Goal: Communication & Community: Answer question/provide support

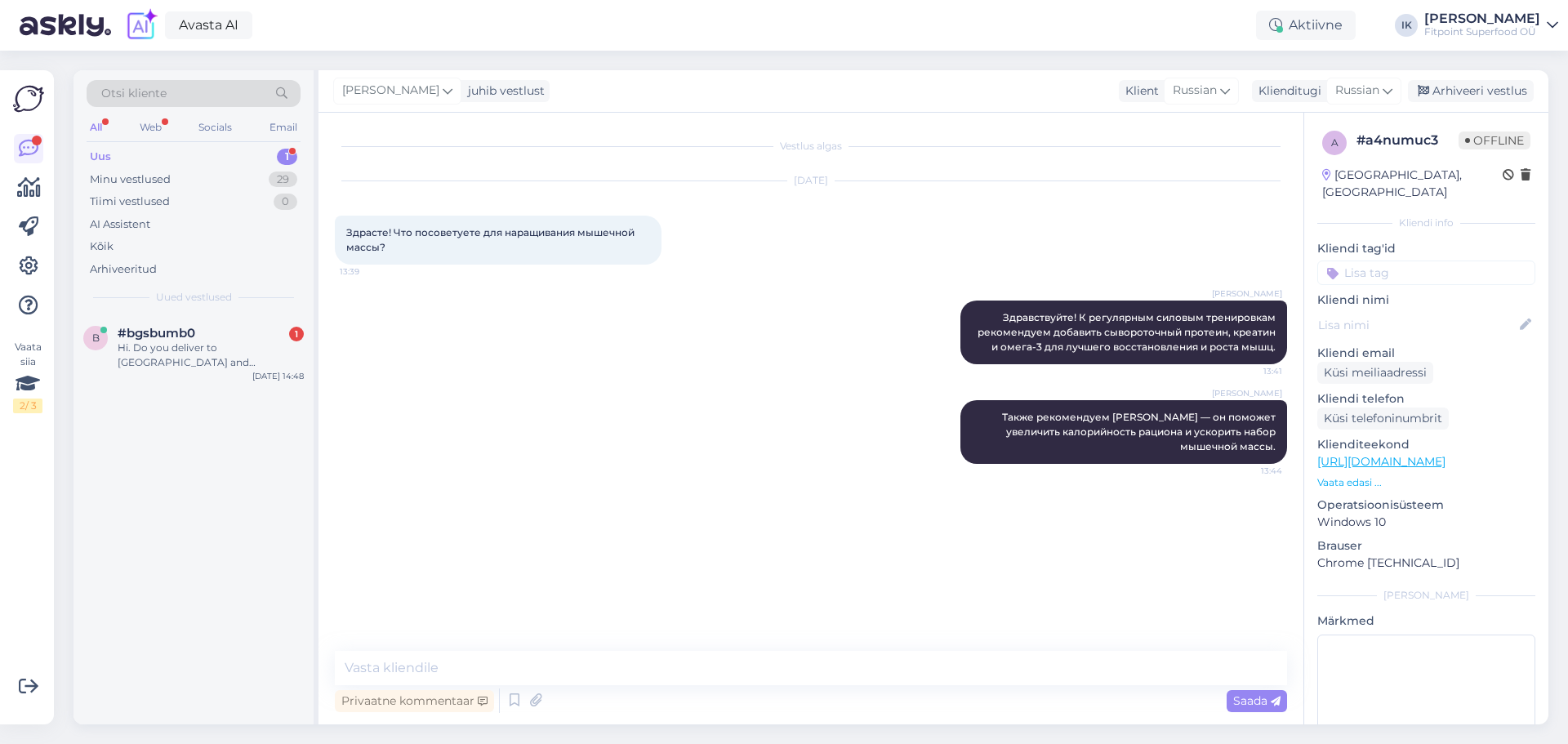
click at [198, 354] on div "Hi. Do you deliver to [GEOGRAPHIC_DATA] and [GEOGRAPHIC_DATA]" at bounding box center [210, 356] width 186 height 30
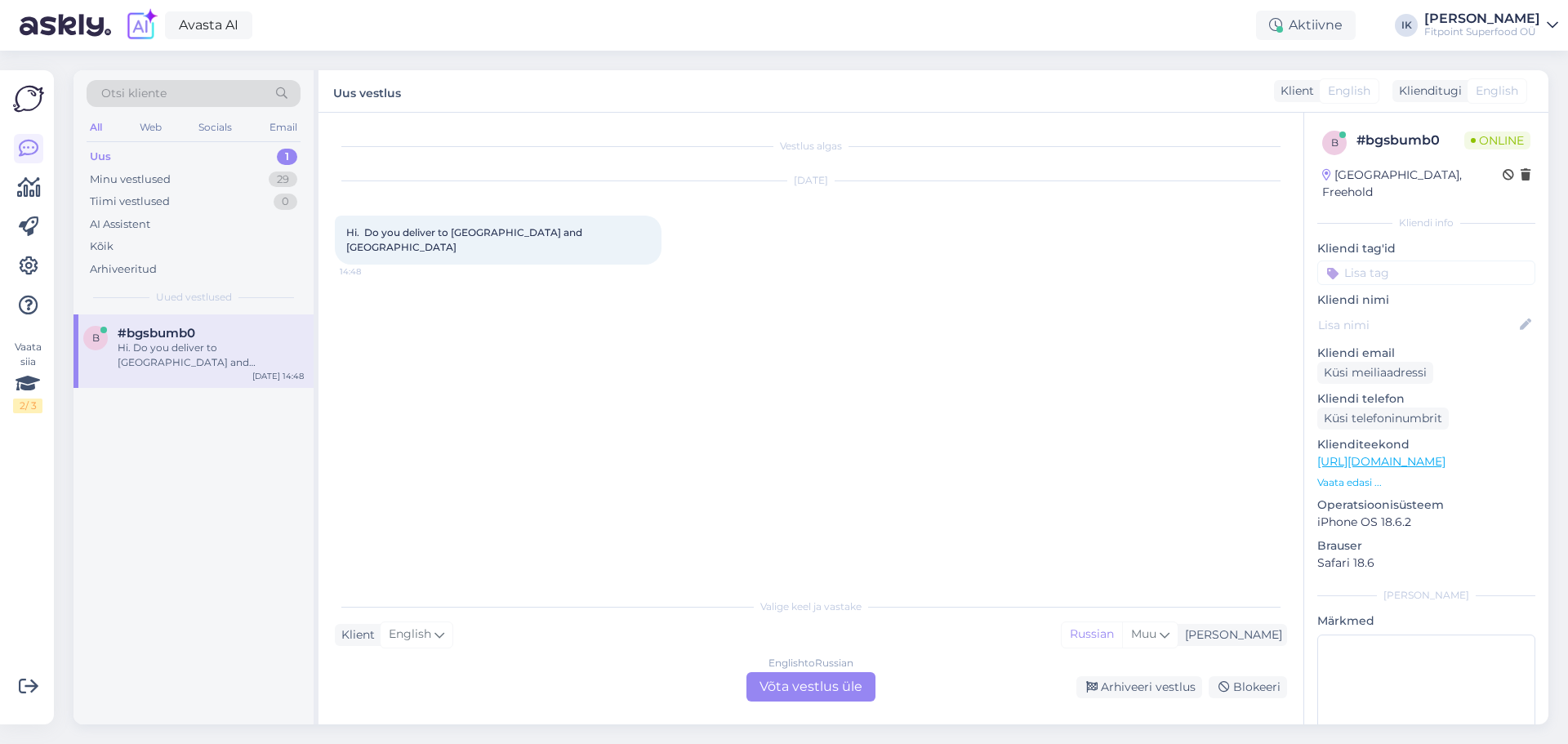
click at [813, 692] on div "English to Russian Võta vestlus üle" at bounding box center [810, 687] width 129 height 30
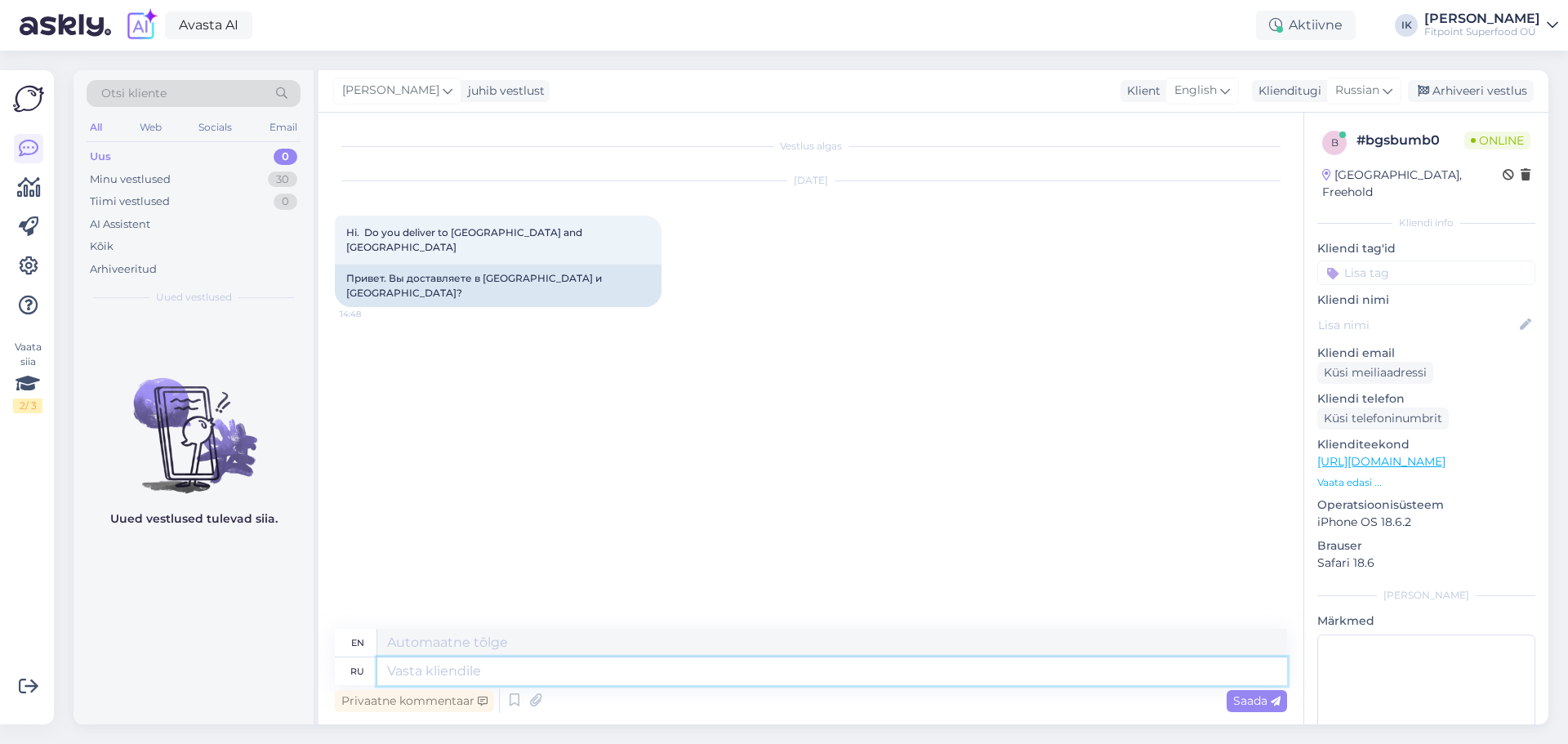
click at [745, 684] on textarea at bounding box center [832, 672] width 909 height 28
drag, startPoint x: 755, startPoint y: 674, endPoint x: 755, endPoint y: 682, distance: 8.0
click at [755, 676] on textarea at bounding box center [832, 672] width 909 height 28
type textarea "Здравствуйте"
type textarea "Hello"
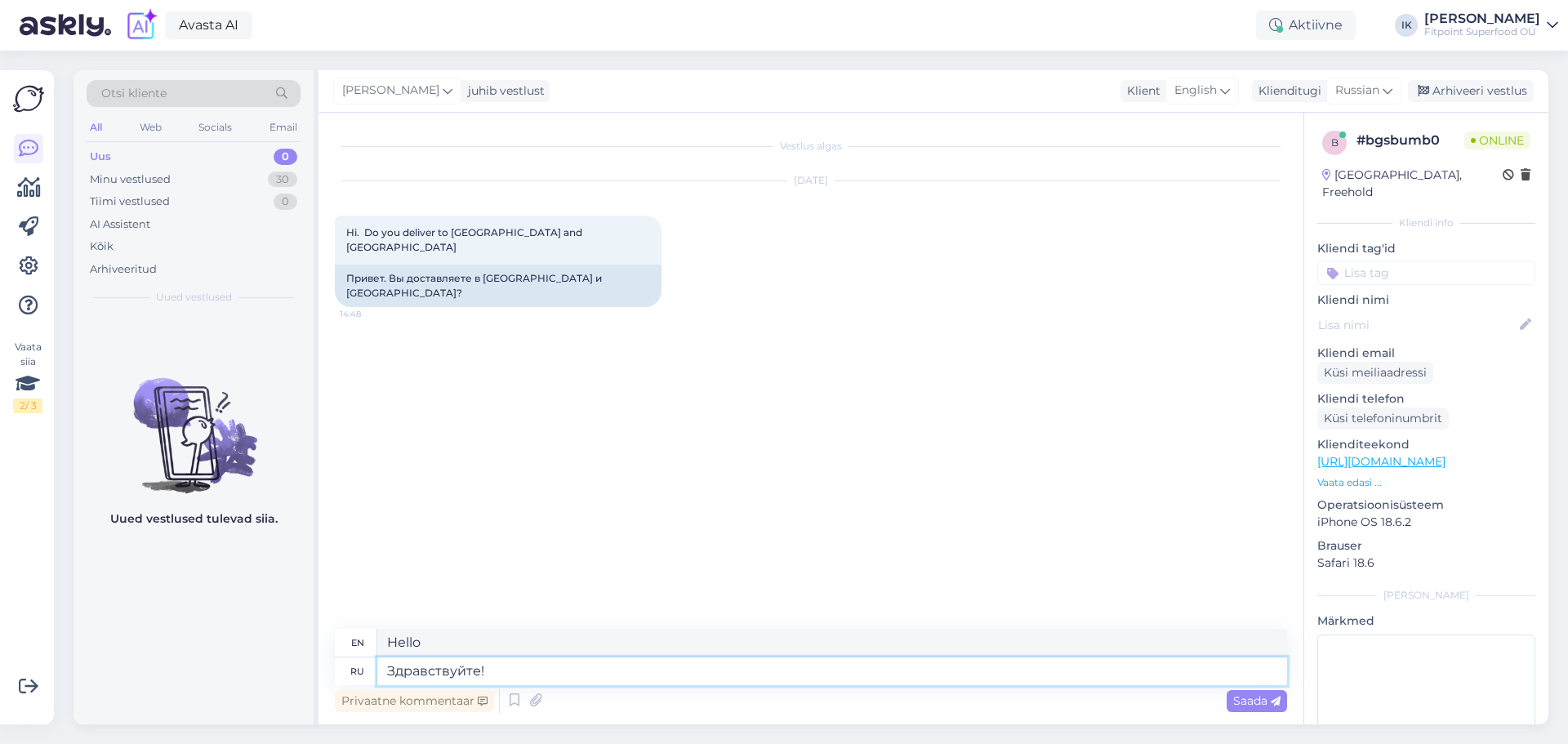
type textarea "Здравствуйте!"
type textarea "Hello!"
type textarea "Здравствуйте! К"
type textarea "Hello! K"
type textarea "Здравствуйте! К сожалиени"
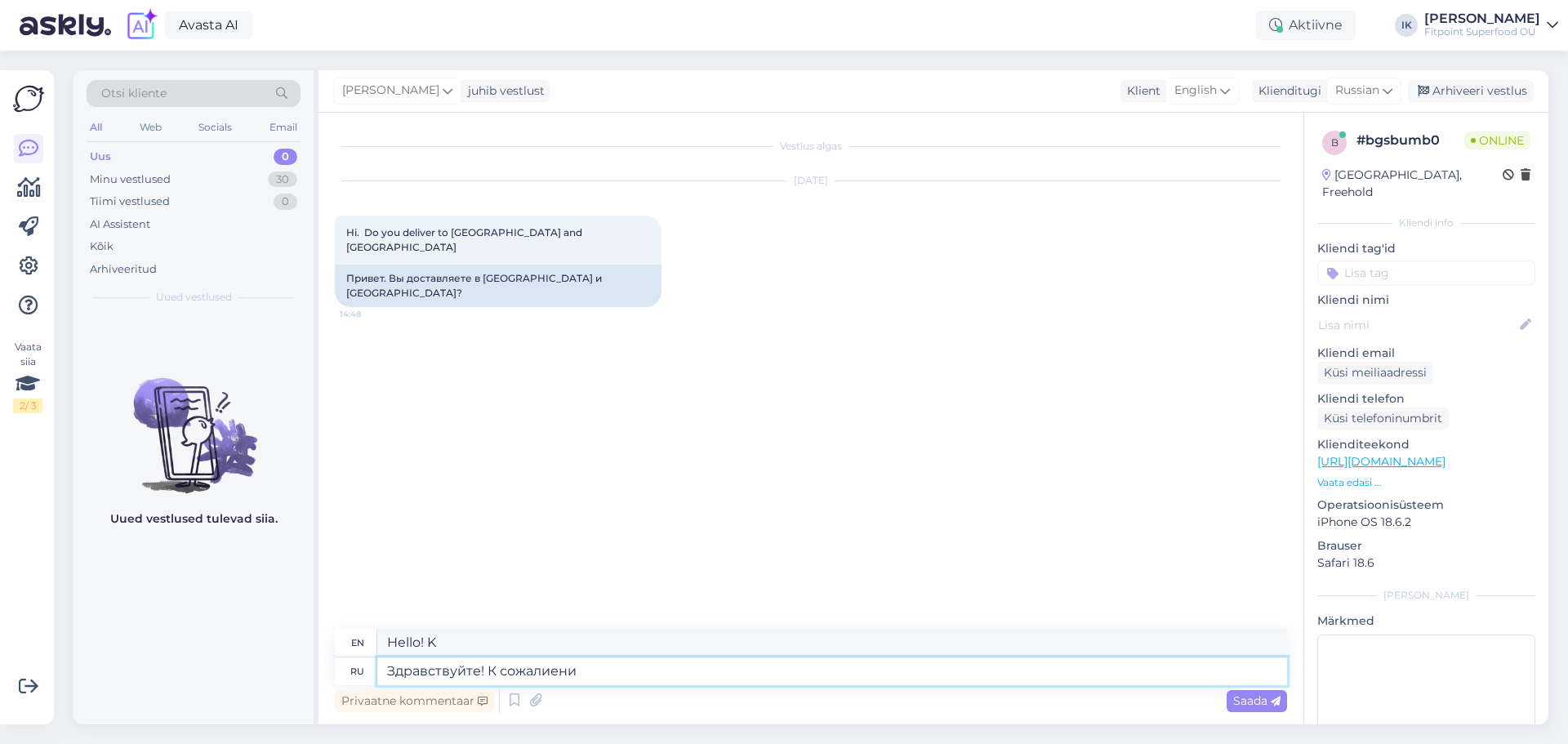
type textarea "Hello! Sorry about that."
type textarea "Здравствуйте! К сожалиению,"
type textarea "Hello! Unfortunately,"
type textarea "Здравствуйте! К сожалению, нет."
type textarea "Hello! Unfortunately, no."
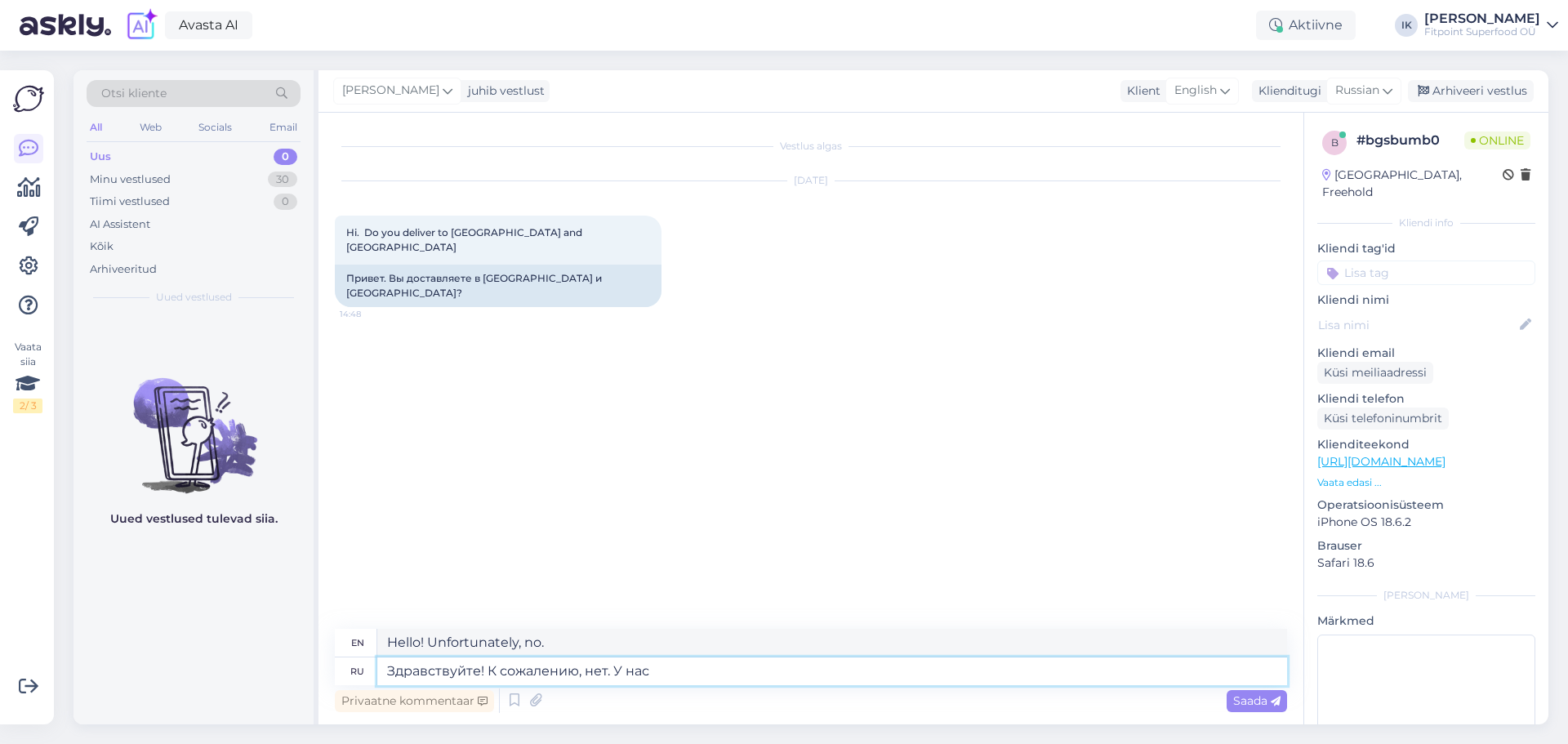
type textarea "Здравствуйте! К сожалению, нет. У нас е"
type textarea "Hello! Unfortunately, no. We have"
type textarea "Здравствуйте! К сожалению, нет. У нас есть доставка по"
type textarea "Hello! Unfortunately, no. We offer delivery."
type textarea "Здравствуйте! К сожалению, нет. У нас есть доставка по в"
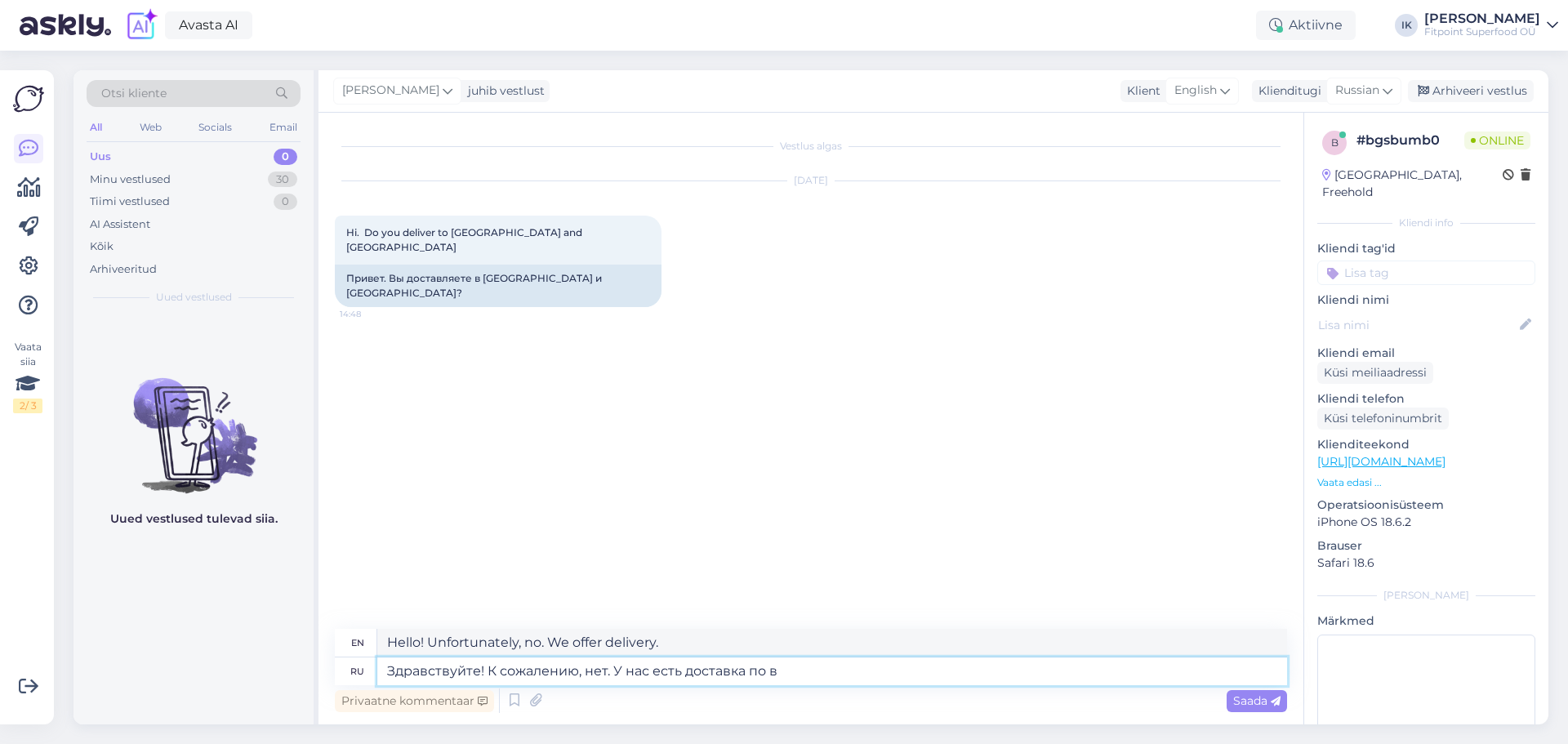
type textarea "Hello! Unfortunately, no. We do deliver to"
type textarea "Здравствуйте! К сожалению, нет. У нас есть доставка по всей"
type textarea "Hello! Unfortunately, no. We deliver throughout the"
type textarea "Здравствуйте! К сожалению, нет. У нас есть доставка по всей [GEOGRAPHIC_DATA]"
type textarea "Hello! Unfortunately, no. We ship throughout [GEOGRAPHIC_DATA]."
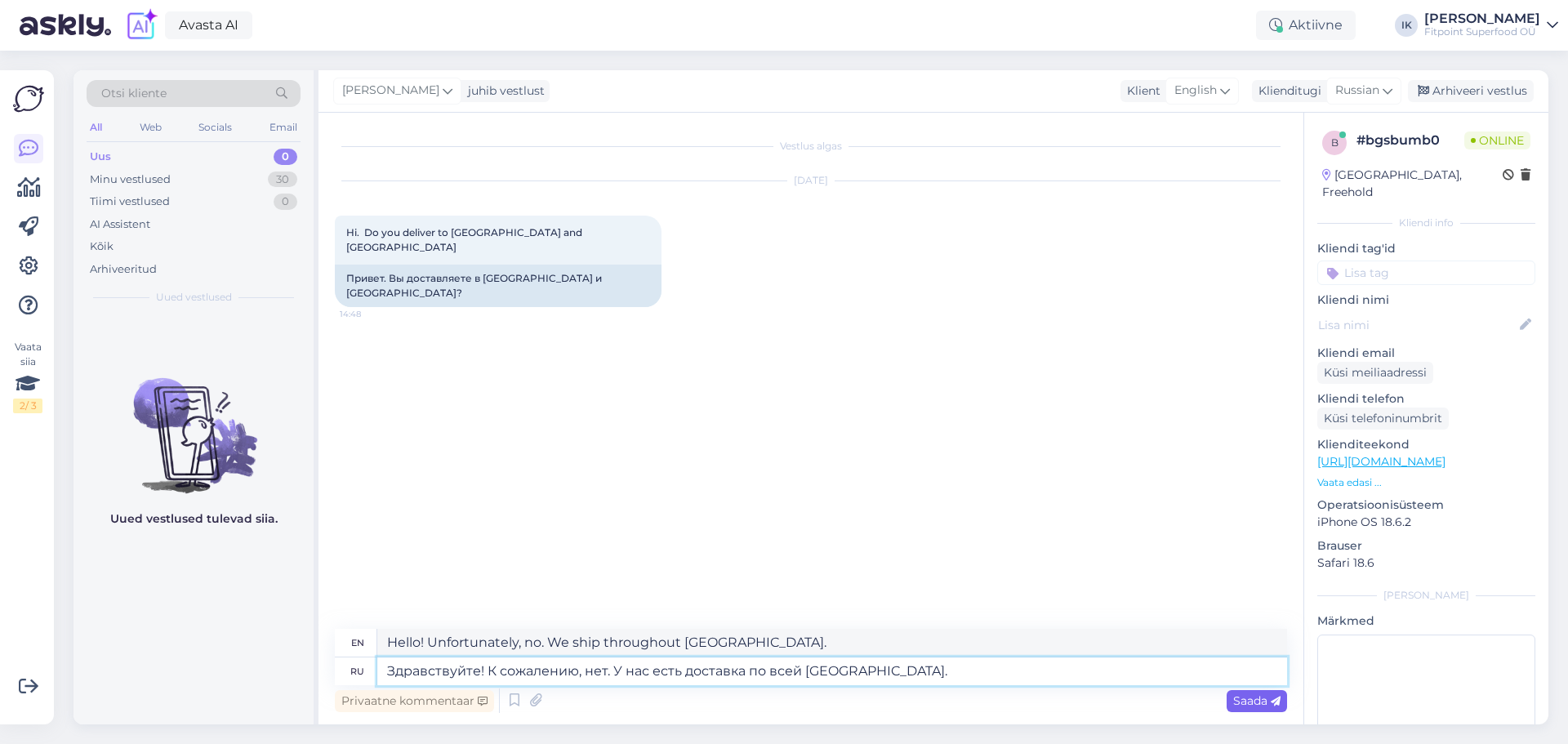
type textarea "Здравствуйте! К сожалению, нет. У нас есть доставка по всей [GEOGRAPHIC_DATA]."
click at [1246, 705] on span "Saada" at bounding box center [1257, 701] width 47 height 15
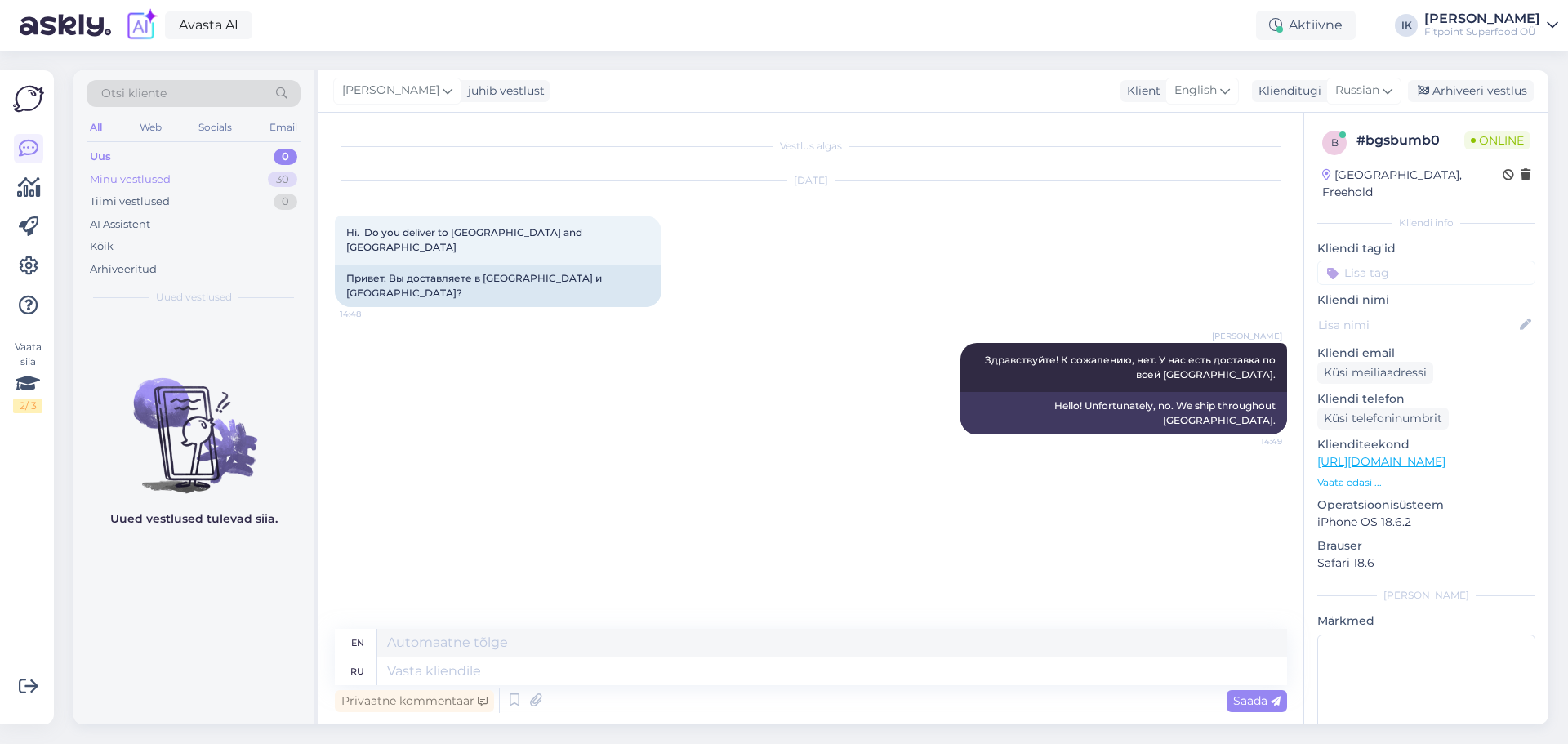
click at [210, 177] on div "Minu vestlused 30" at bounding box center [193, 180] width 214 height 23
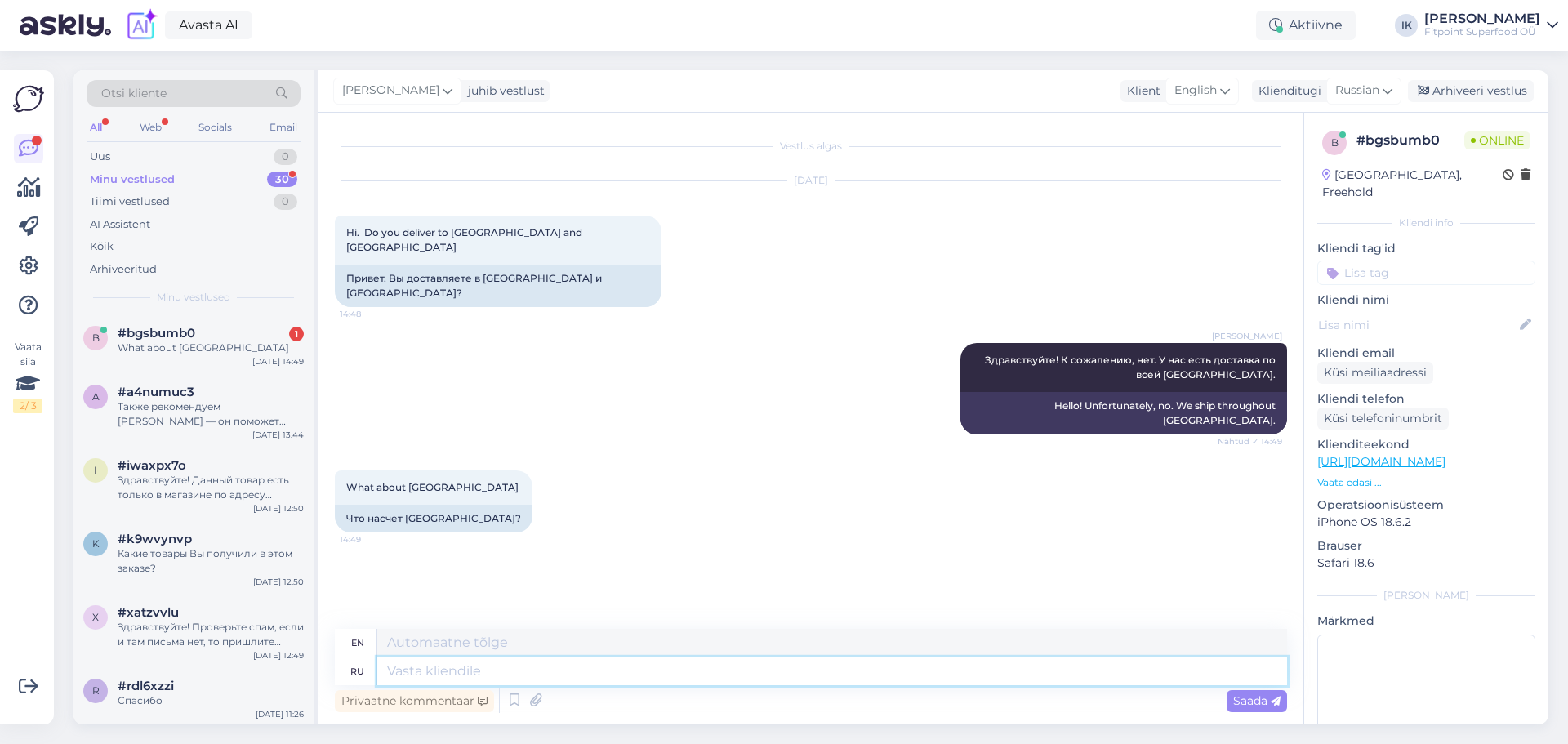
click at [596, 675] on textarea at bounding box center [832, 672] width 909 height 28
type textarea "Нет, к"
type textarea "No,"
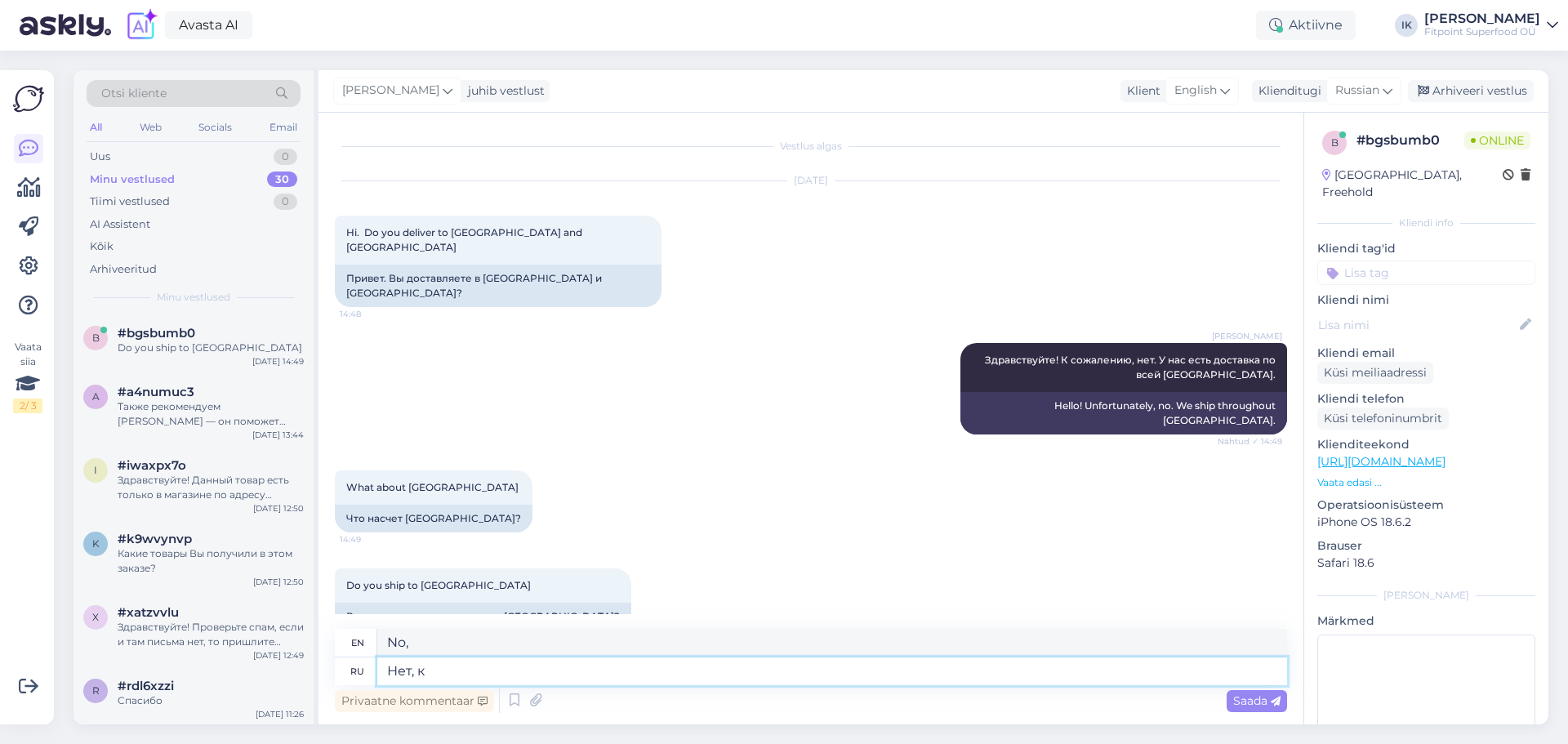
type textarea "Нет, к н"
type textarea "No, to"
type textarea "Нет,"
type textarea "No,"
type textarea "Нет, у"
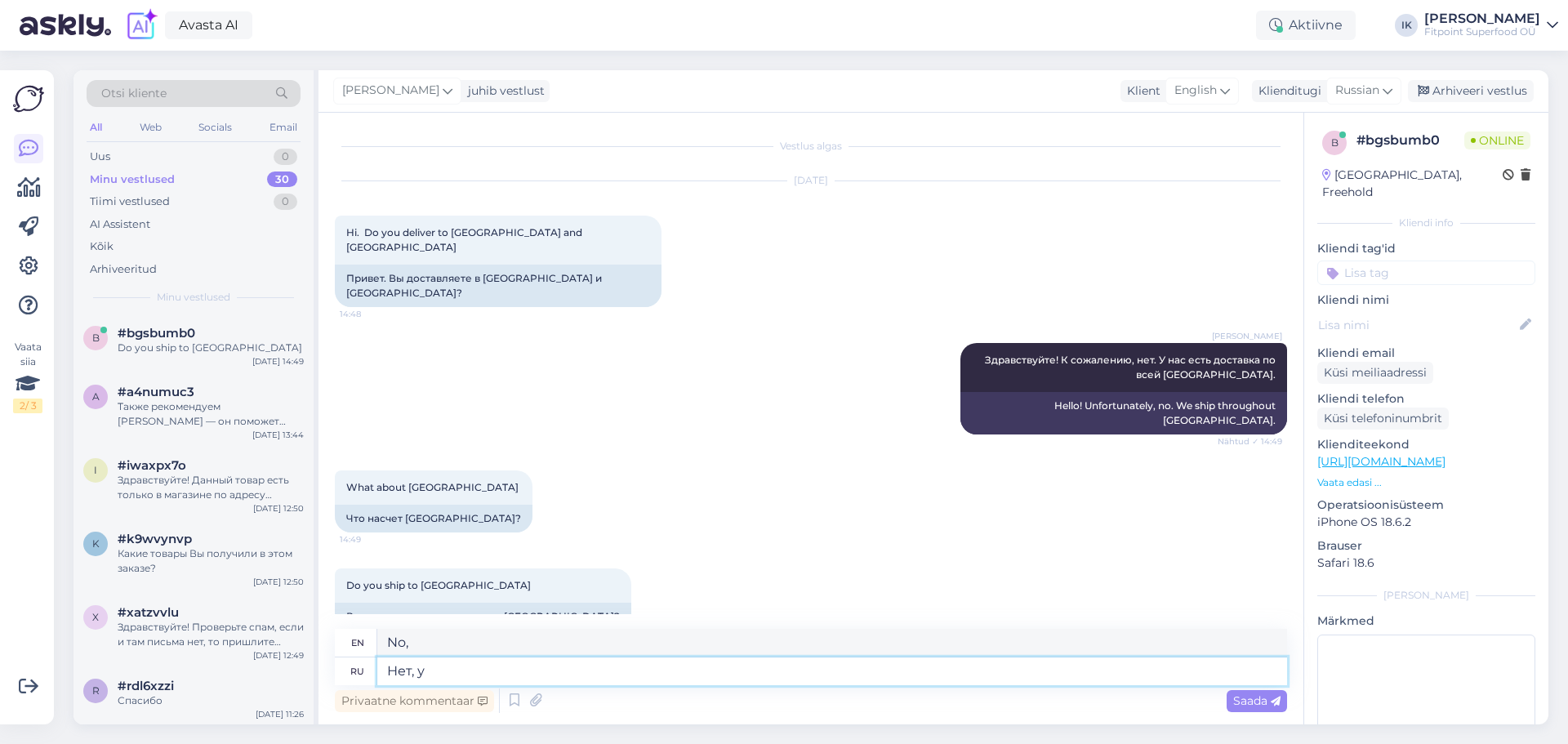
type textarea "No"
type textarea "Нет, у нас"
type textarea "No, we don't."
type textarea "Нет, у нас нет"
type textarea "No, we don't have it."
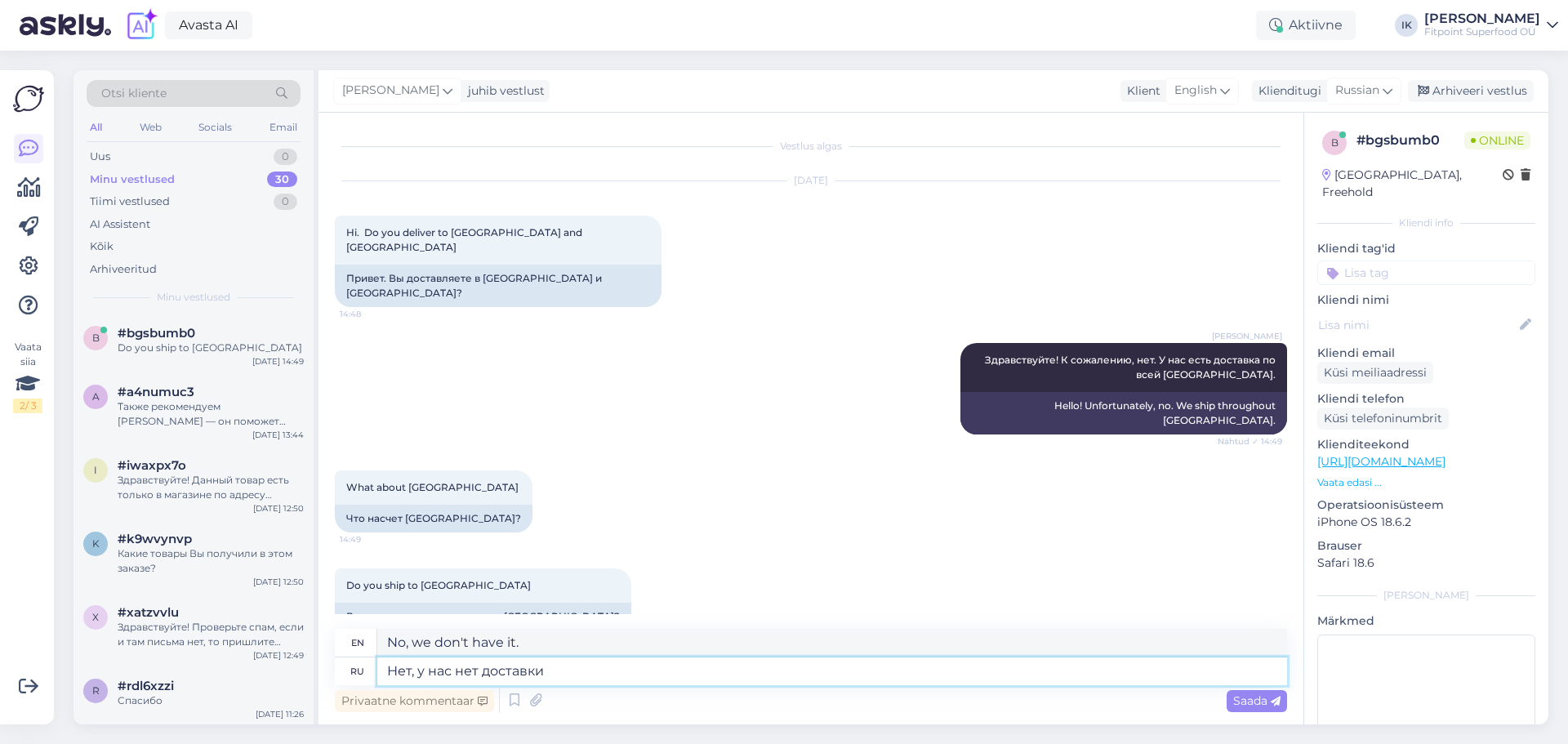
type textarea "Нет, у нас нет доставки в"
type textarea "No, we don't have delivery."
type textarea "Нет, у нас нет доставки в"
type textarea "No, we do not deliver to"
type textarea "Нет, у нас нет доставки в [GEOGRAPHIC_DATA]"
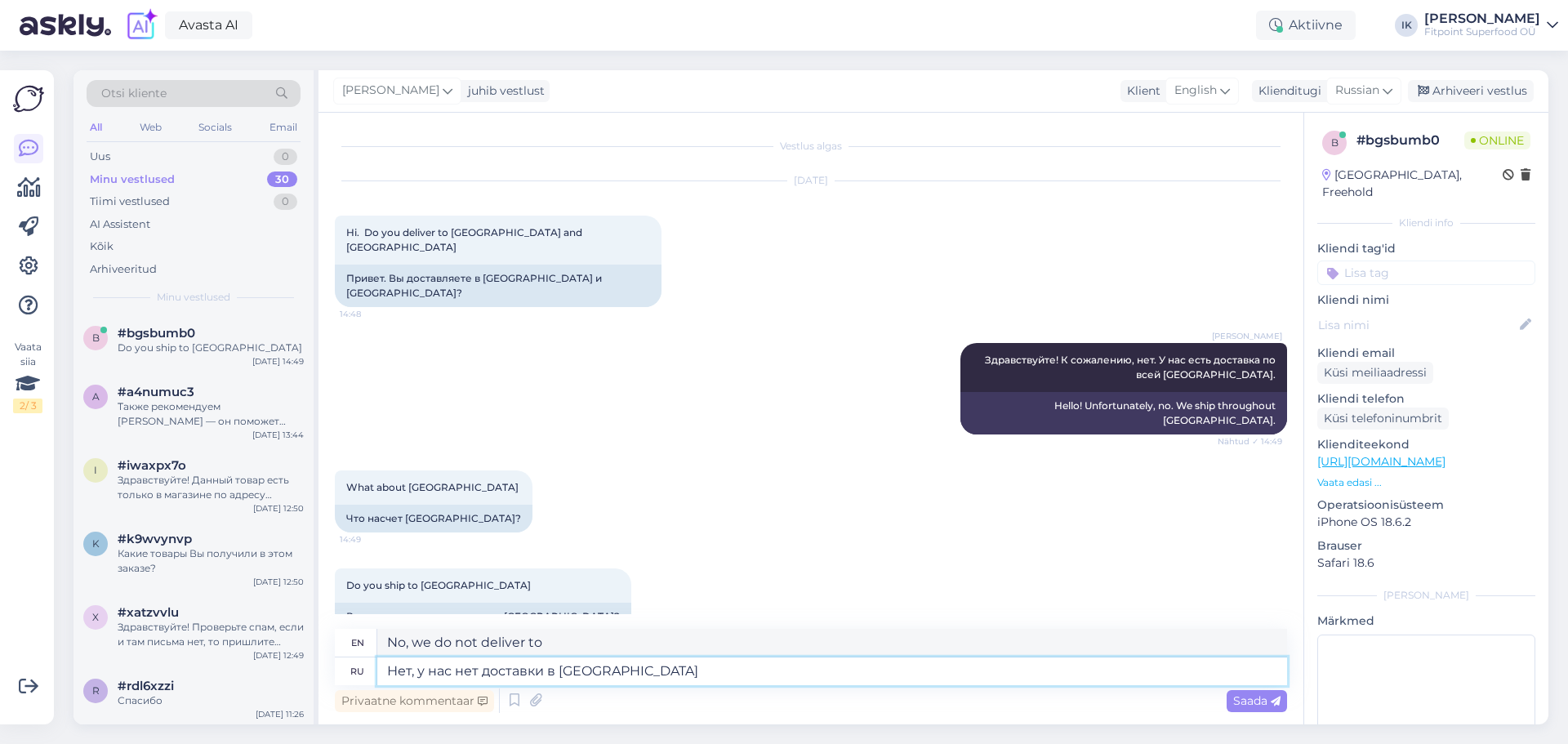
type textarea "No, we do not deliver to [GEOGRAPHIC_DATA]."
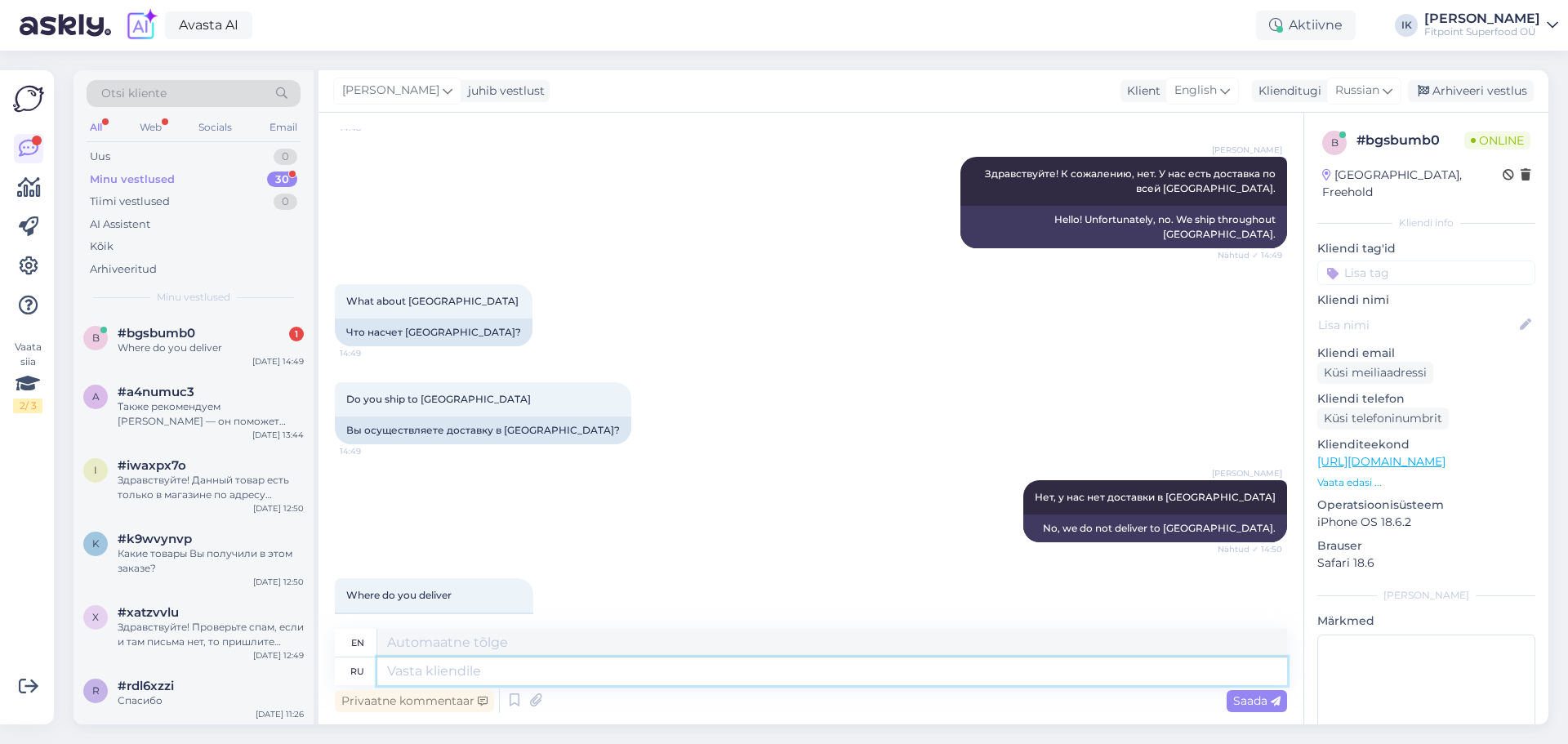
scroll to position [284, 0]
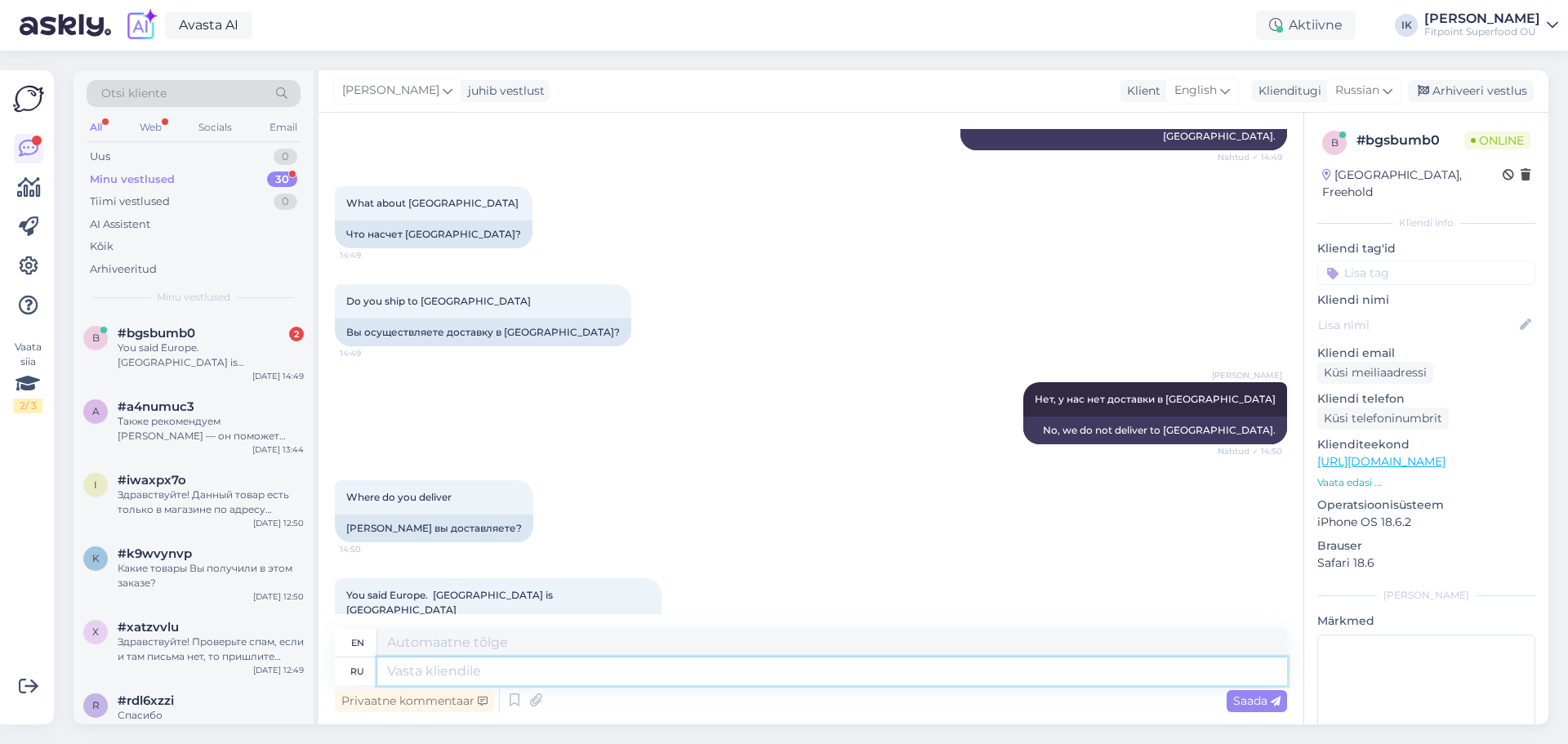
click at [618, 676] on textarea at bounding box center [832, 672] width 909 height 28
type textarea "Мы д"
type textarea "We"
type textarea "Мы доставляем по"
type textarea "We deliver"
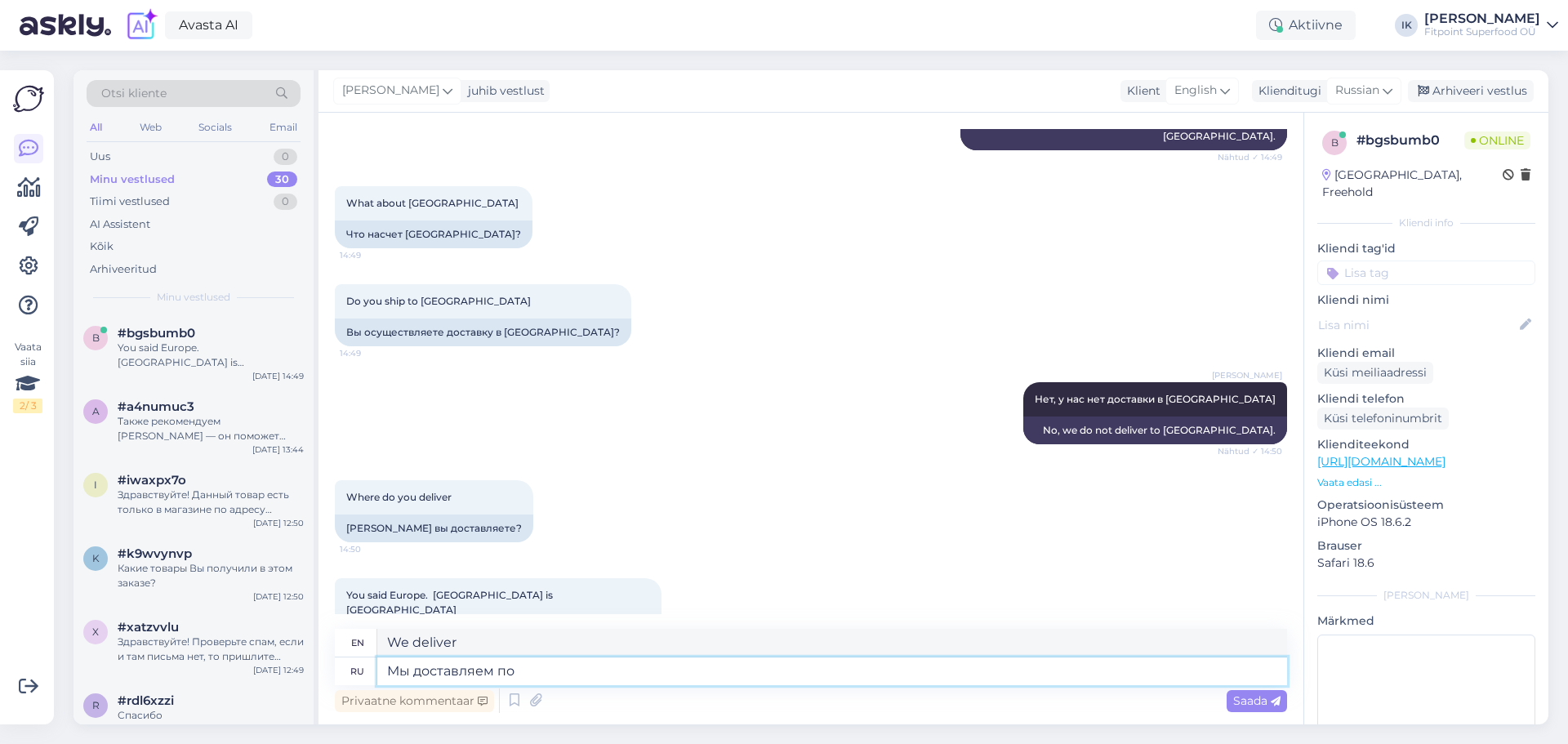
type textarea "Мы доставляем по"
type textarea "We deliver to"
type textarea "Мы доставляем по странам [PERSON_NAME]"
type textarea "We deliver to all countries"
type textarea "Мы доставляем по странам Еврос"
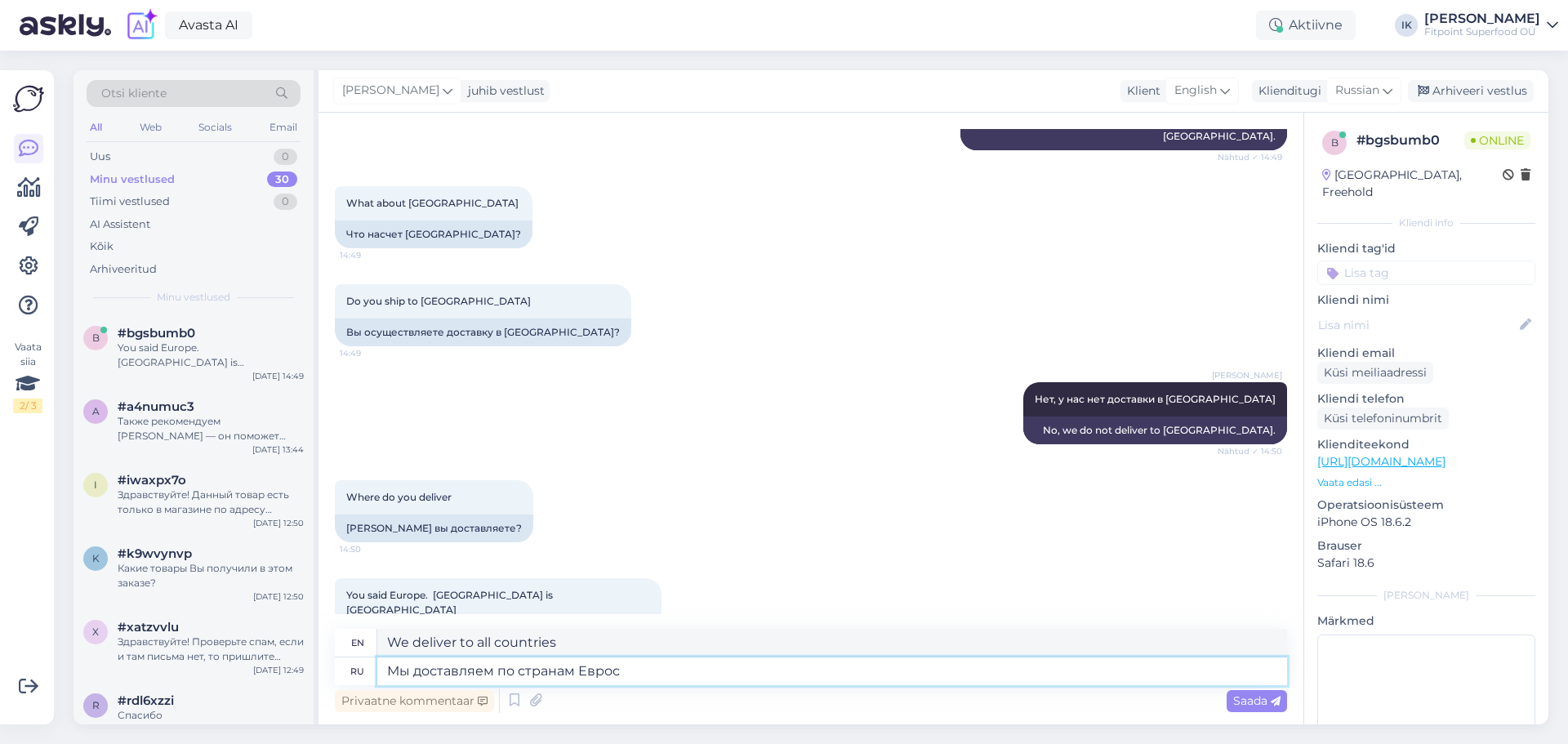
type textarea "We deliver to European countries"
type textarea "Мы доставляем по странам Евросоюза."
type textarea "We deliver throughout the [GEOGRAPHIC_DATA]."
click at [728, 672] on textarea "Мы доставляем по странам Евросоюза." at bounding box center [832, 672] width 909 height 28
type textarea "Мы доставляем по странам Евросоюза."
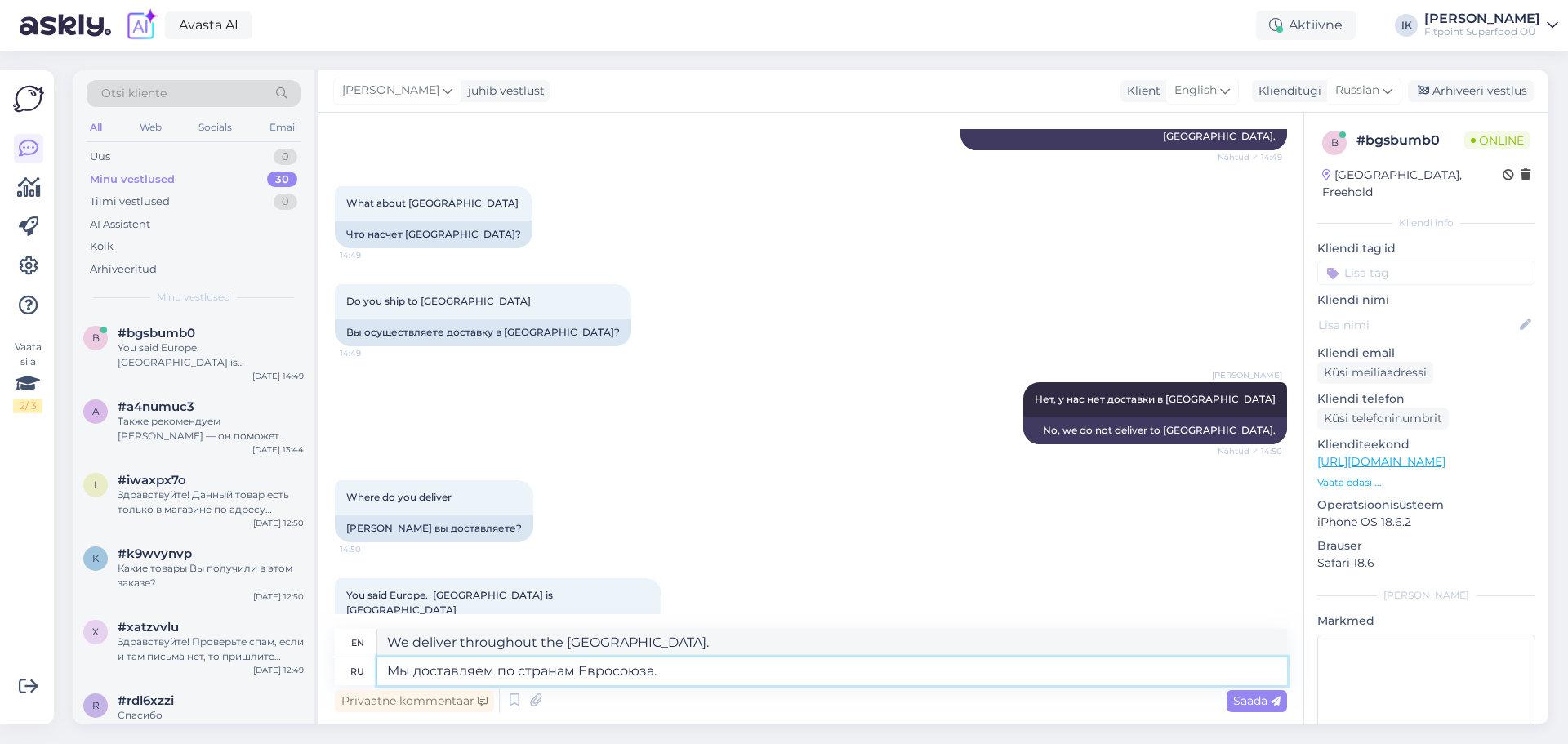
click at [787, 665] on textarea "Мы доставляем по странам Евросоюза." at bounding box center [832, 672] width 909 height 28
drag, startPoint x: 1000, startPoint y: 679, endPoint x: 992, endPoint y: 679, distance: 8.0
click at [992, 679] on textarea "Мы доставляем по странам Евросоюза." at bounding box center [832, 672] width 909 height 28
click at [1281, 693] on div "Saada" at bounding box center [1256, 701] width 60 height 22
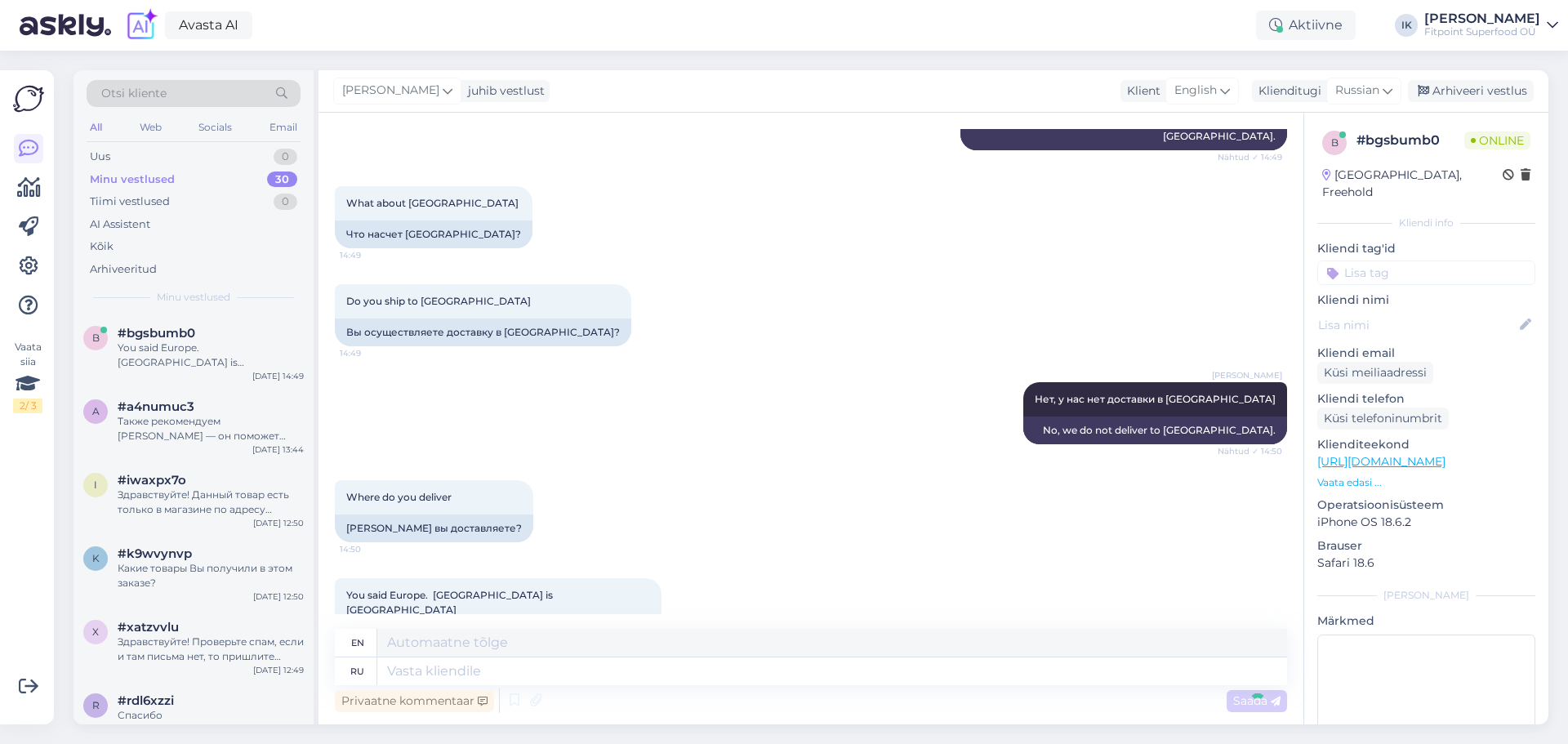
scroll to position [383, 0]
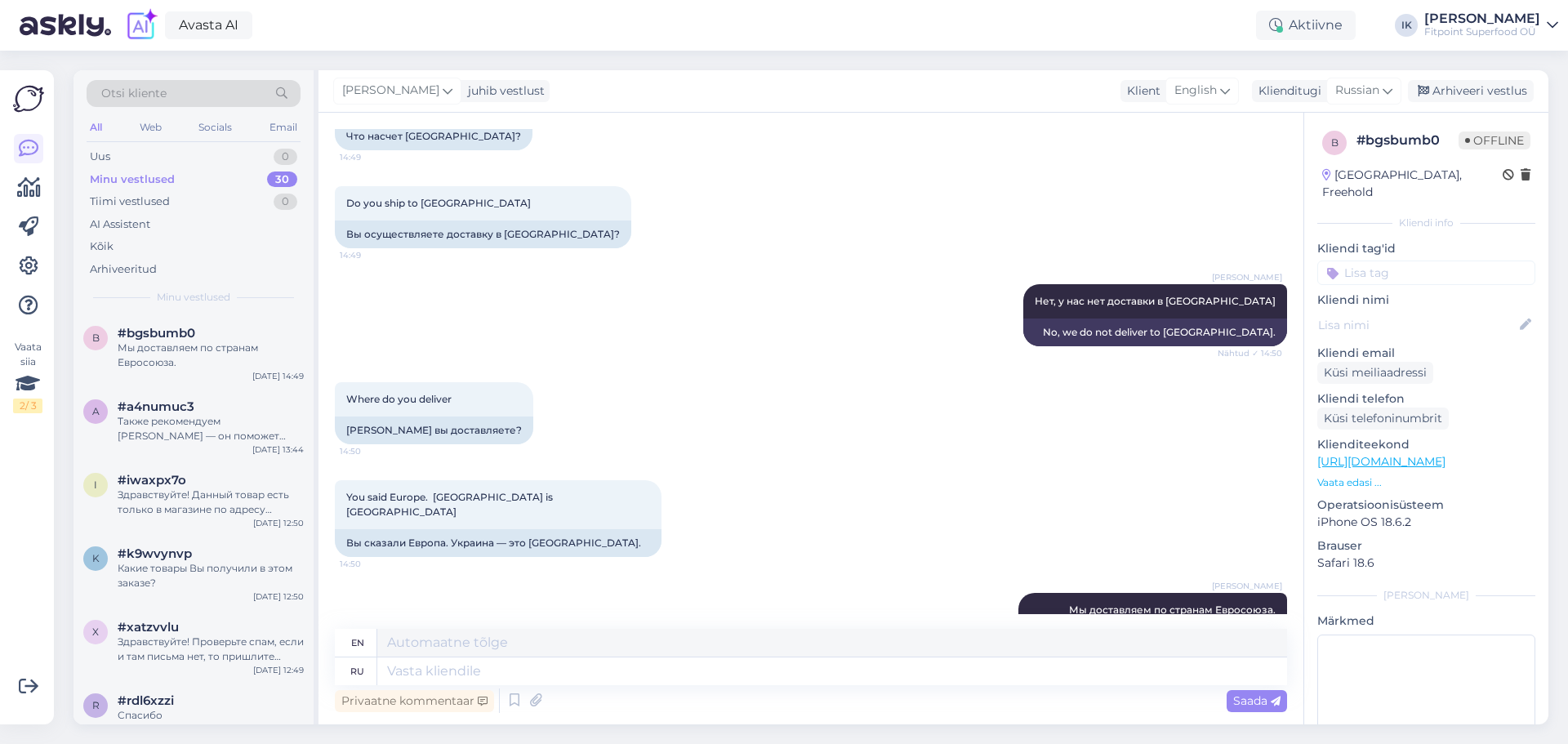
click at [835, 391] on div "Where do you deliver 14:50 [PERSON_NAME] вы доставляете?" at bounding box center [811, 413] width 952 height 98
click at [1356, 475] on p "Vaata edasi ..." at bounding box center [1425, 483] width 218 height 15
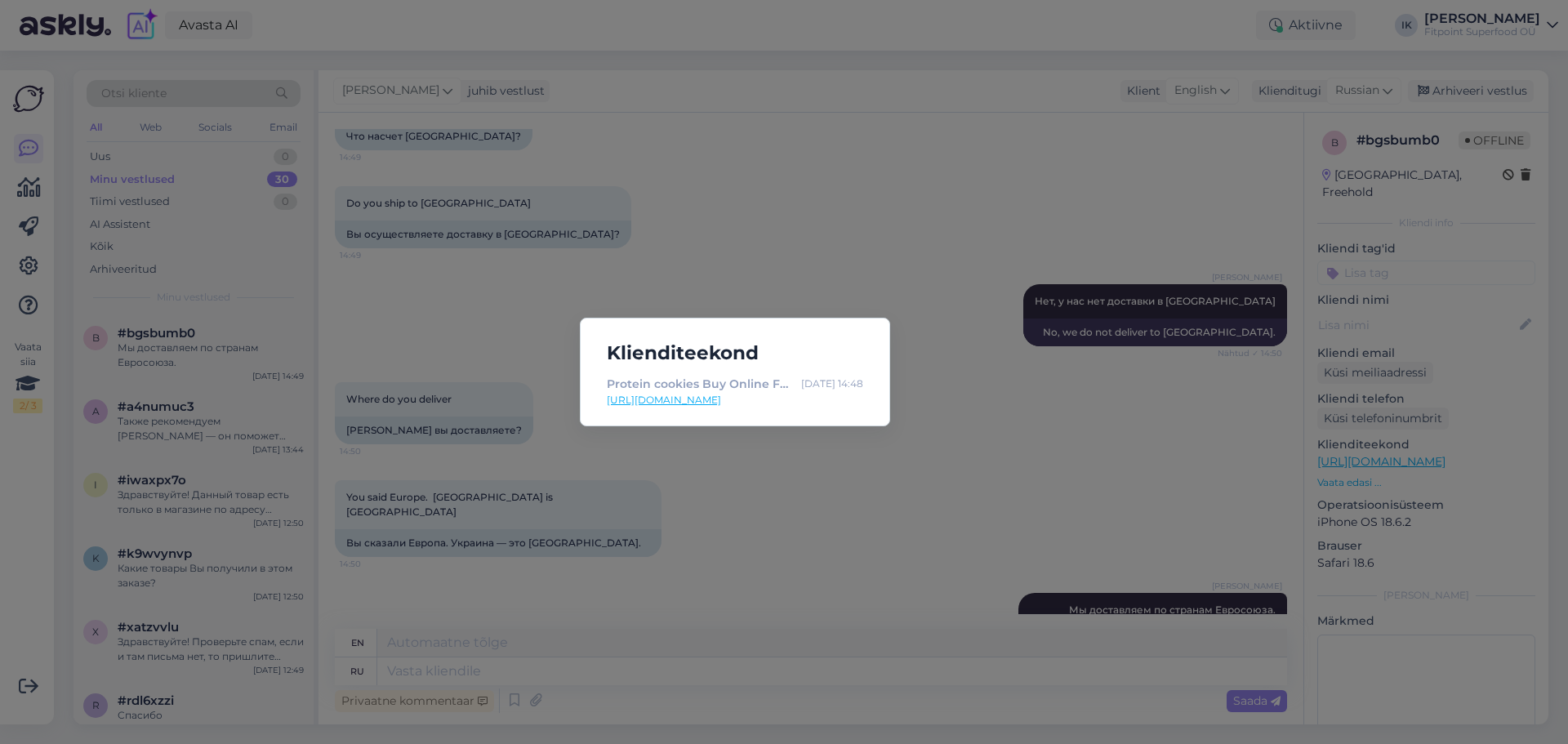
click at [770, 400] on link "[URL][DOMAIN_NAME]" at bounding box center [734, 400] width 257 height 15
click at [1099, 259] on div "Klienditeekond Protein cookies Buy Online For Best Prices from [GEOGRAPHIC_DATA…" at bounding box center [784, 372] width 1568 height 744
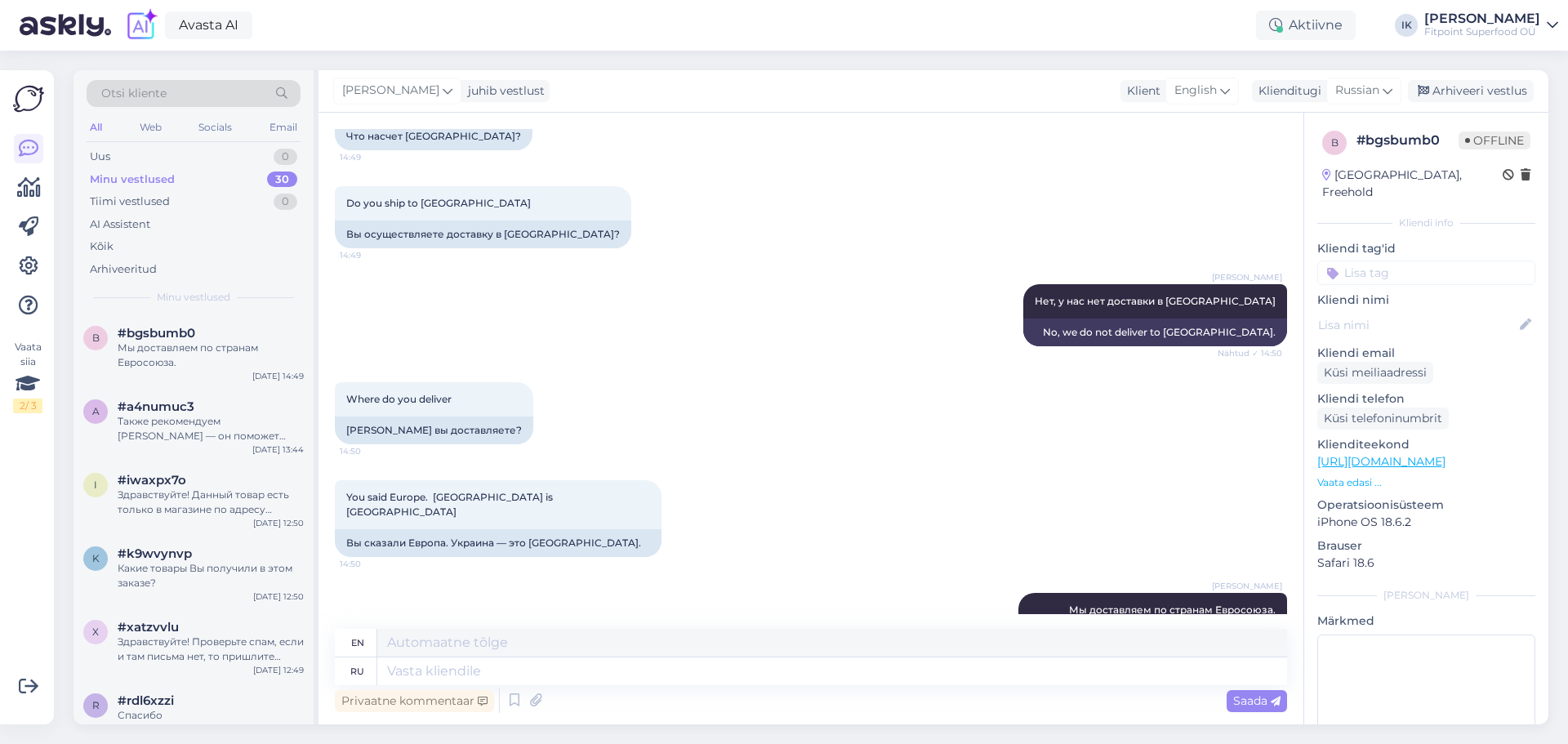
click at [245, 94] on div "Otsi kliente" at bounding box center [193, 93] width 214 height 27
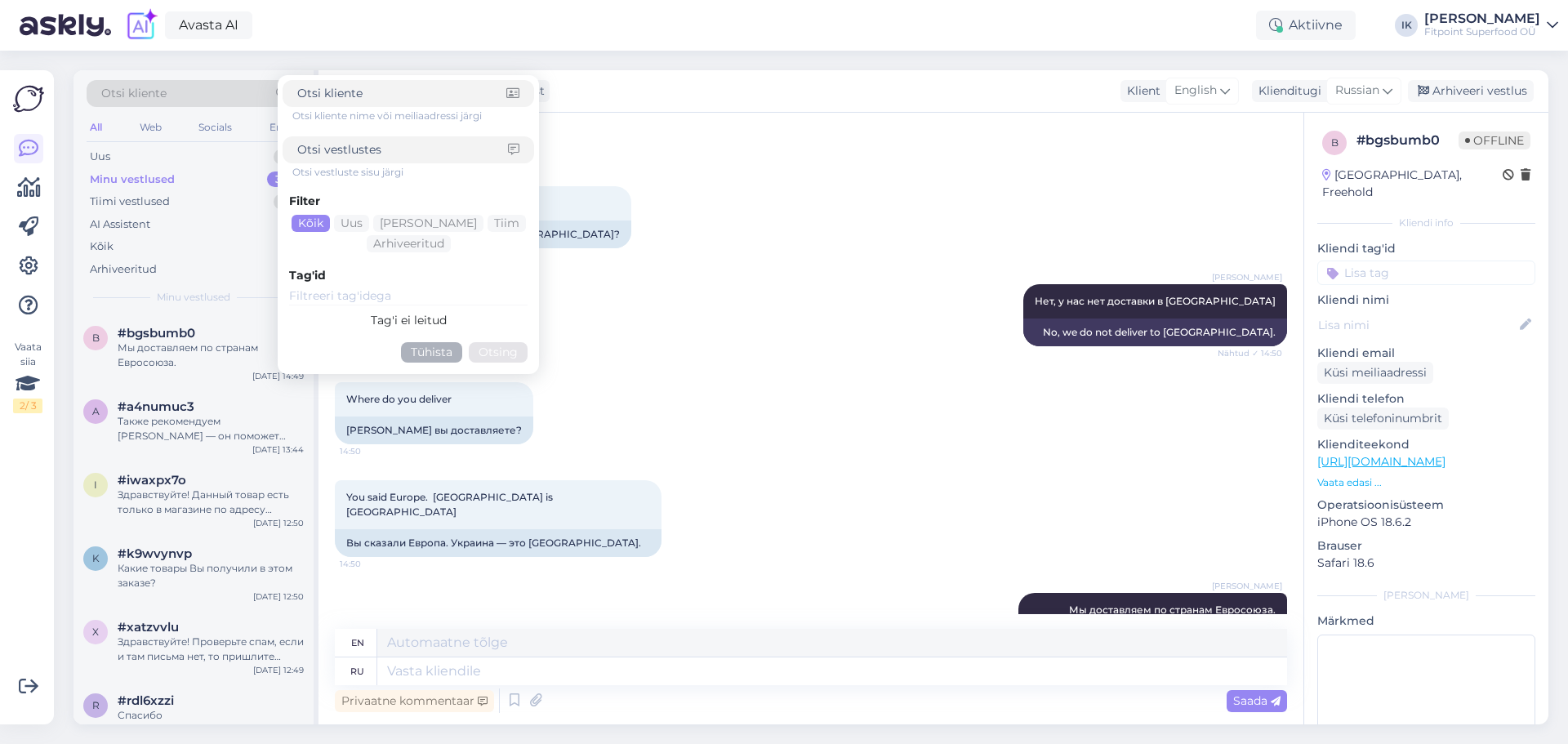
click at [438, 146] on input at bounding box center [403, 150] width 211 height 18
type input "e"
type input "[GEOGRAPHIC_DATA]"
click button "Otsing" at bounding box center [497, 352] width 58 height 20
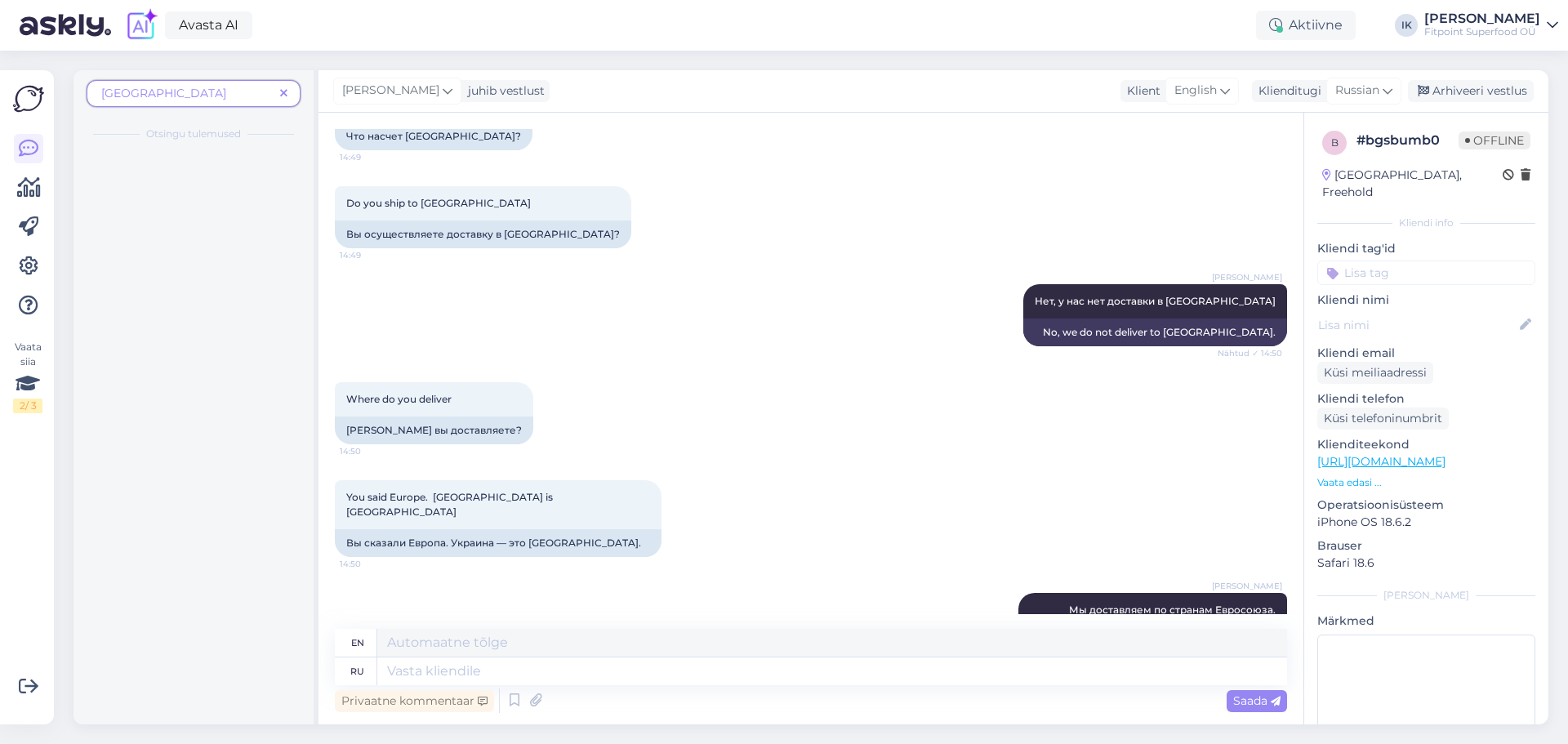
click at [245, 98] on span "[GEOGRAPHIC_DATA]" at bounding box center [187, 94] width 172 height 18
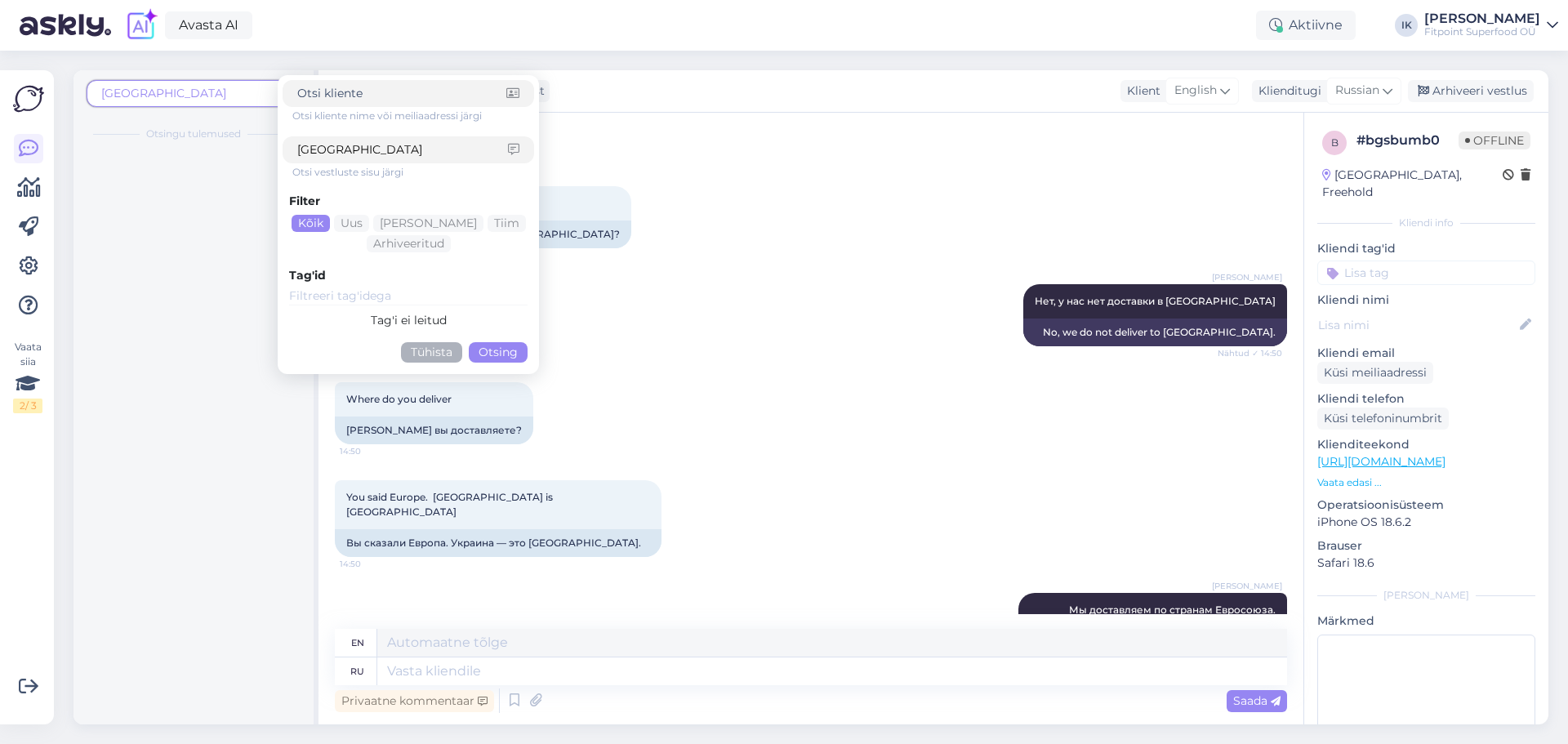
click at [398, 147] on input "[GEOGRAPHIC_DATA]" at bounding box center [403, 150] width 211 height 18
click at [519, 354] on button "Otsing" at bounding box center [497, 352] width 58 height 20
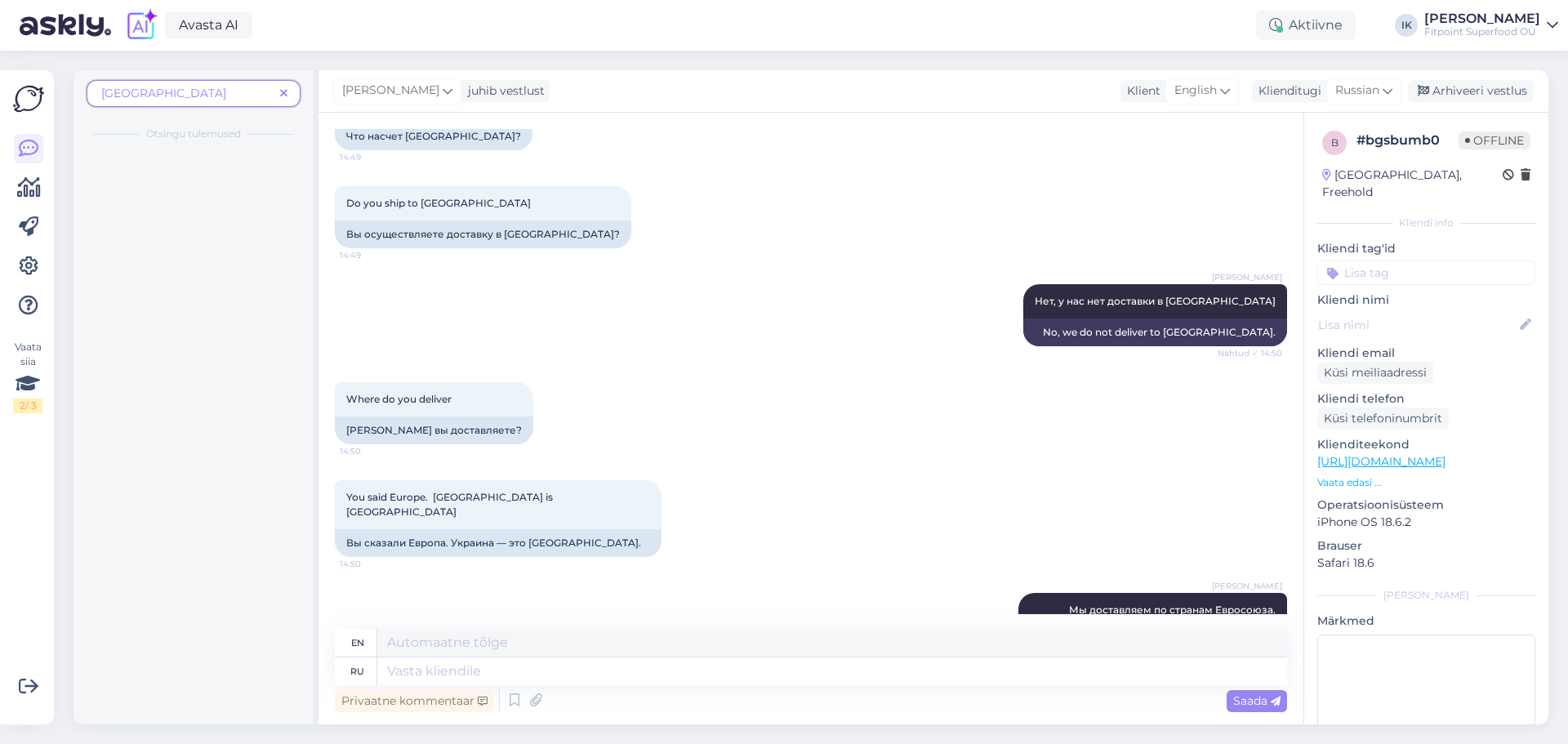
drag, startPoint x: 141, startPoint y: 309, endPoint x: 193, endPoint y: 175, distance: 143.7
click at [142, 309] on div at bounding box center [193, 437] width 240 height 574
click at [211, 95] on span "[GEOGRAPHIC_DATA]" at bounding box center [187, 94] width 172 height 18
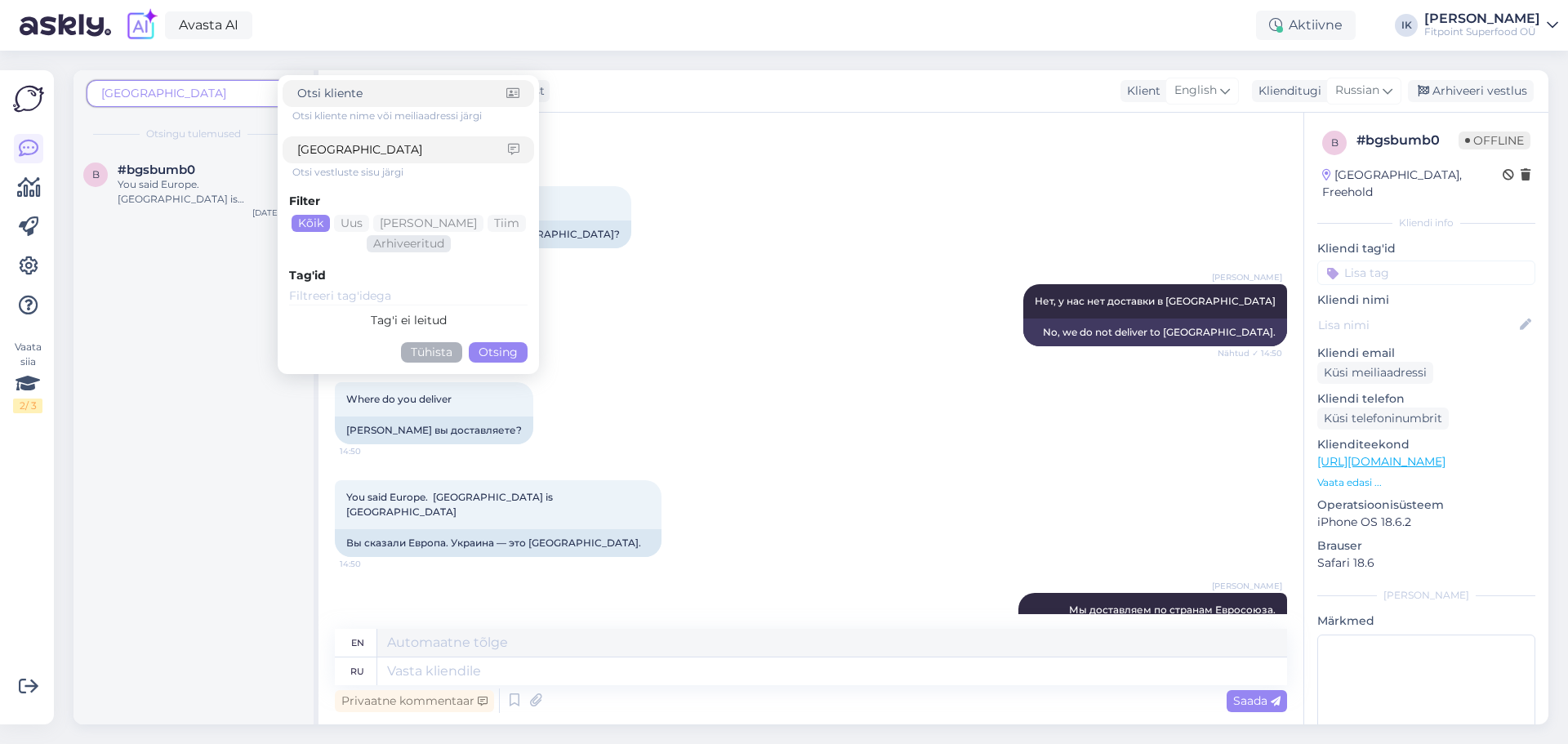
click at [419, 247] on div "Arhiveeritud" at bounding box center [408, 244] width 84 height 18
click at [487, 354] on button "Otsing" at bounding box center [497, 352] width 58 height 20
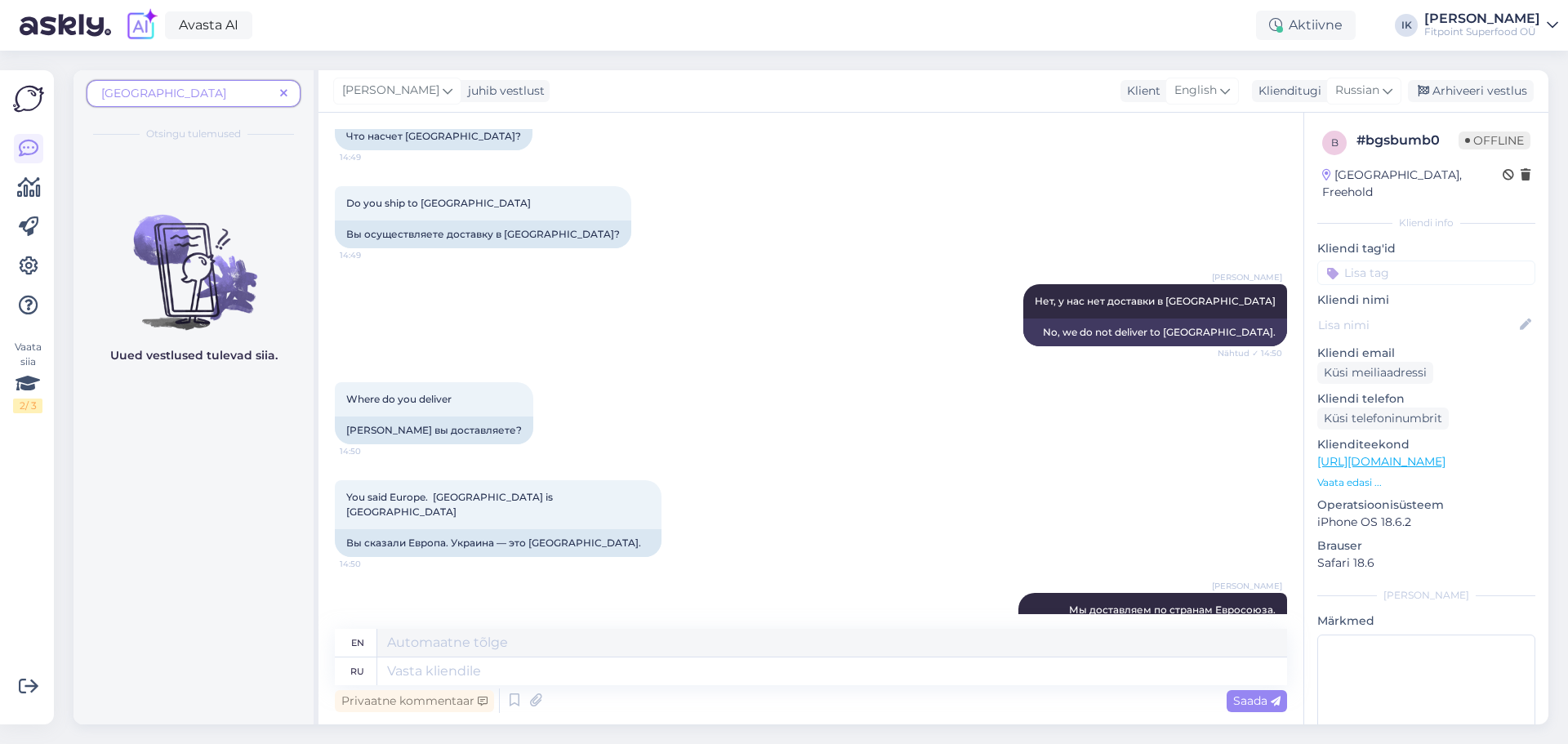
click at [286, 93] on icon at bounding box center [283, 94] width 7 height 11
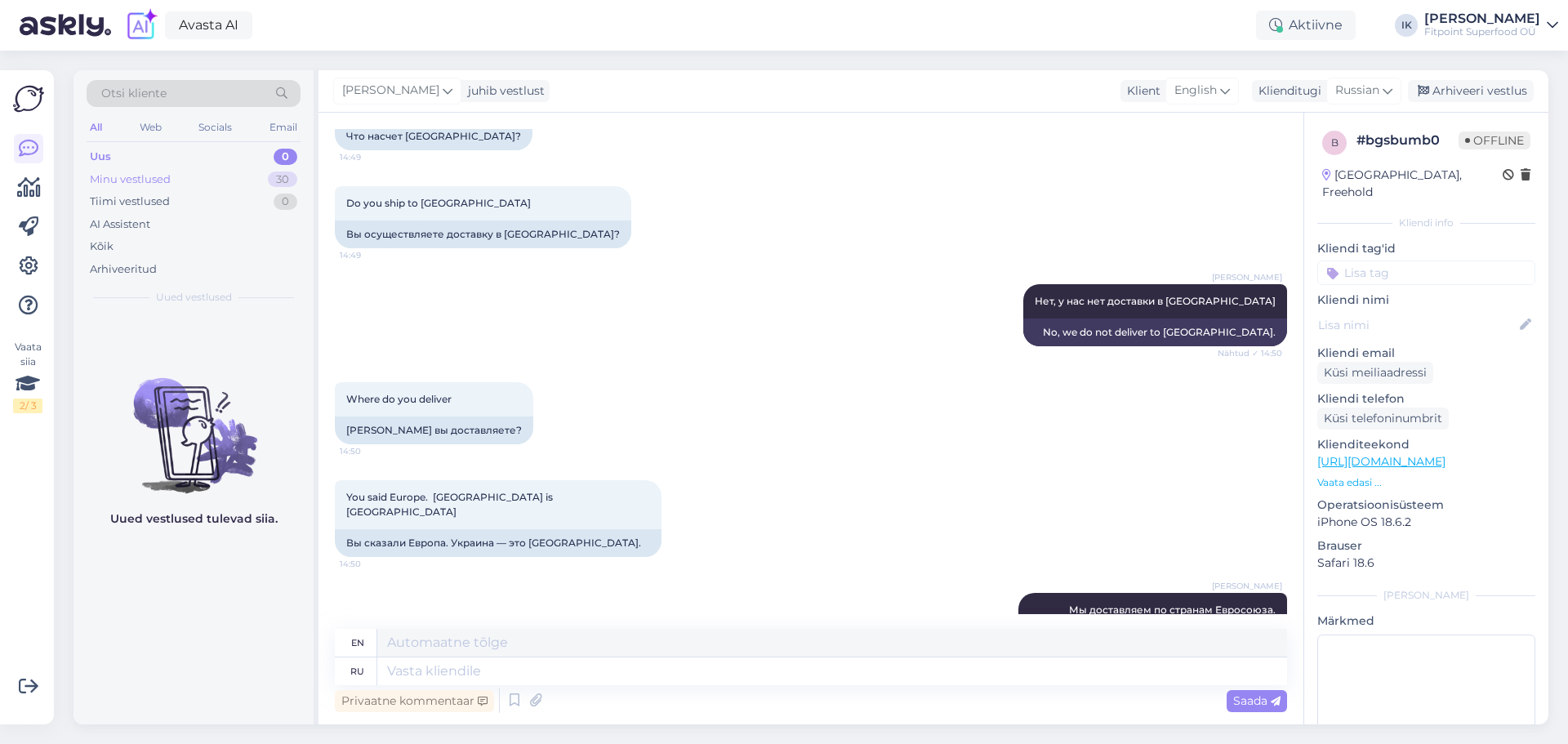
click at [221, 189] on div "Minu vestlused 30" at bounding box center [193, 180] width 214 height 23
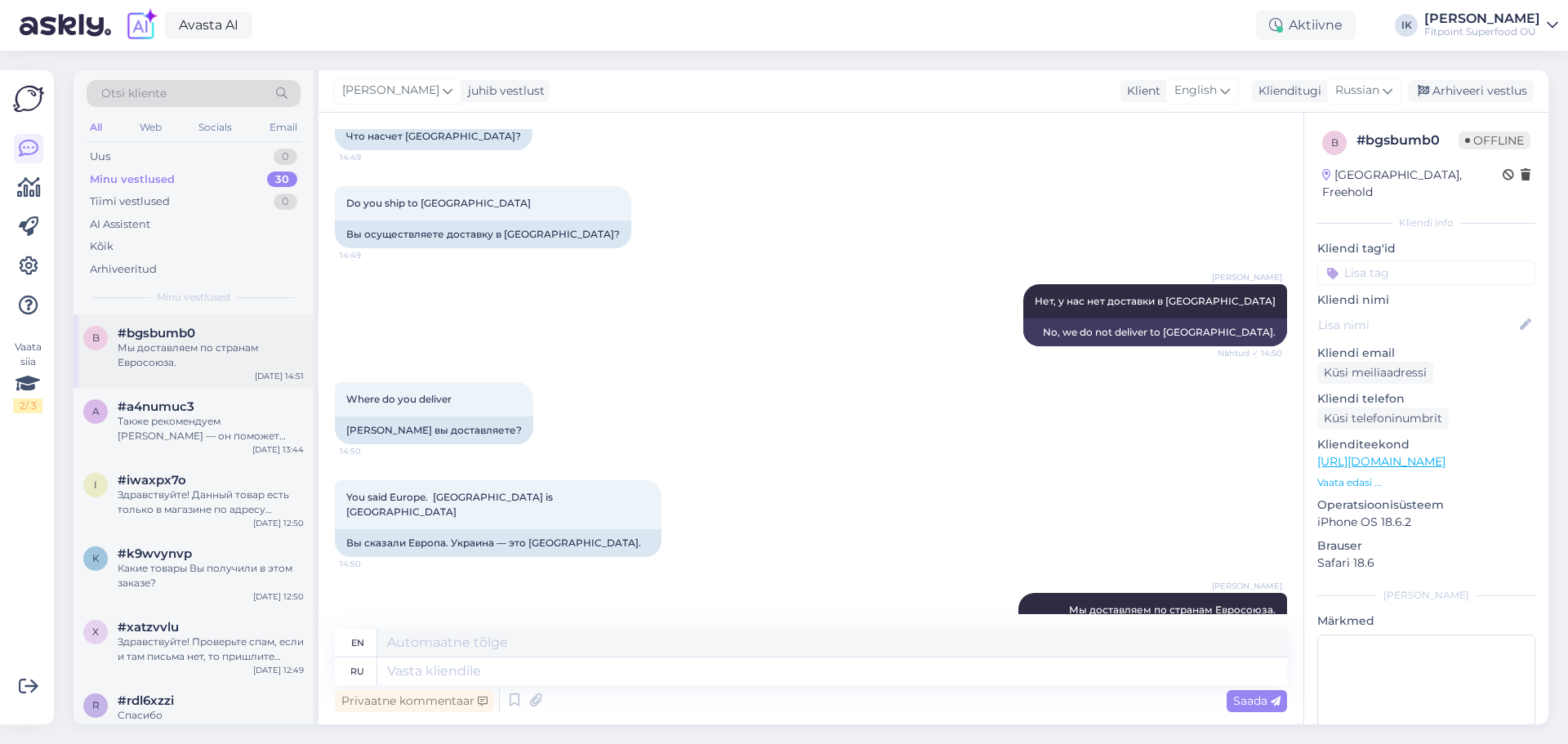
click at [185, 387] on div "b #bgsbumb0 Мы доставляем по странам Евросоюза. [DATE] 14:51" at bounding box center [193, 350] width 240 height 73
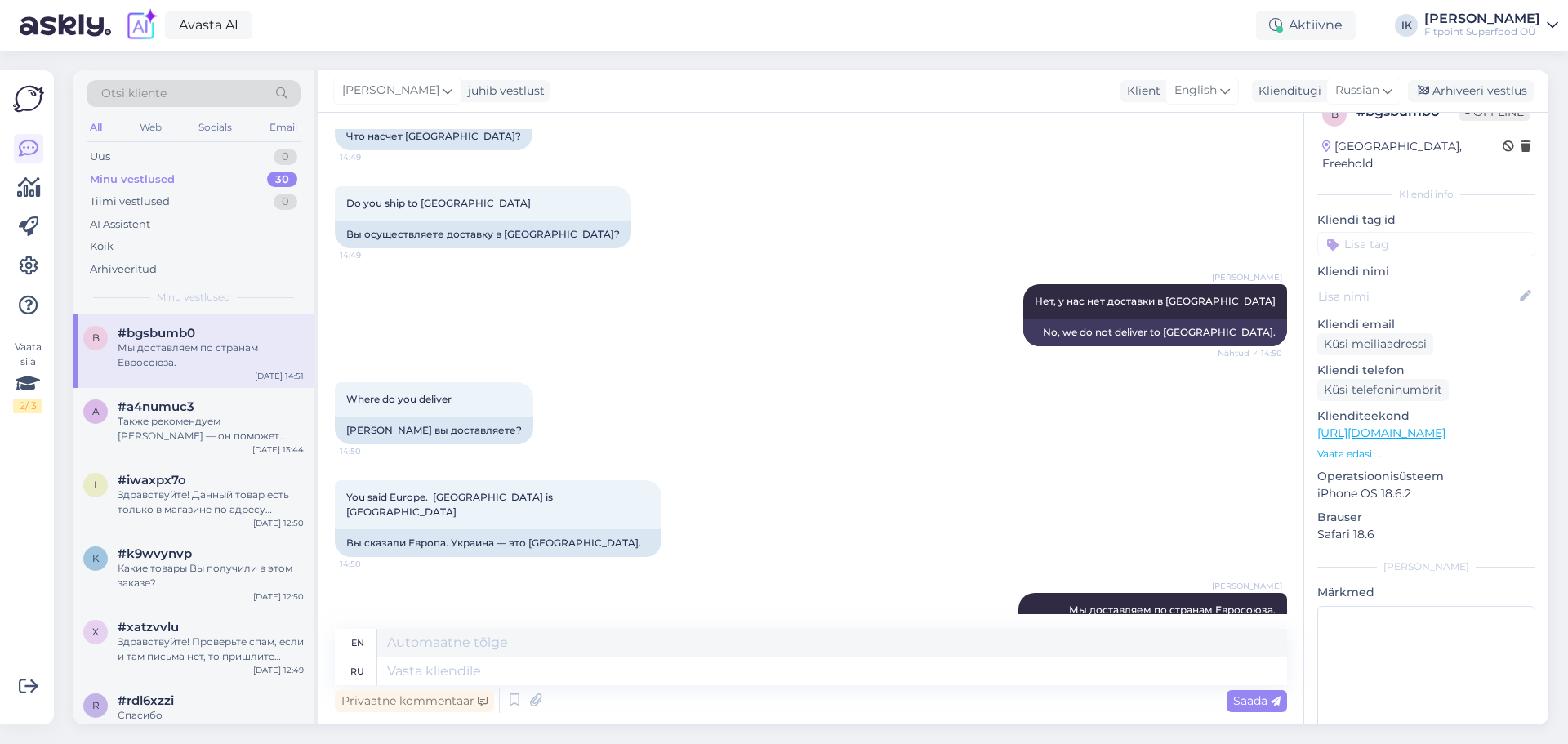
scroll to position [0, 0]
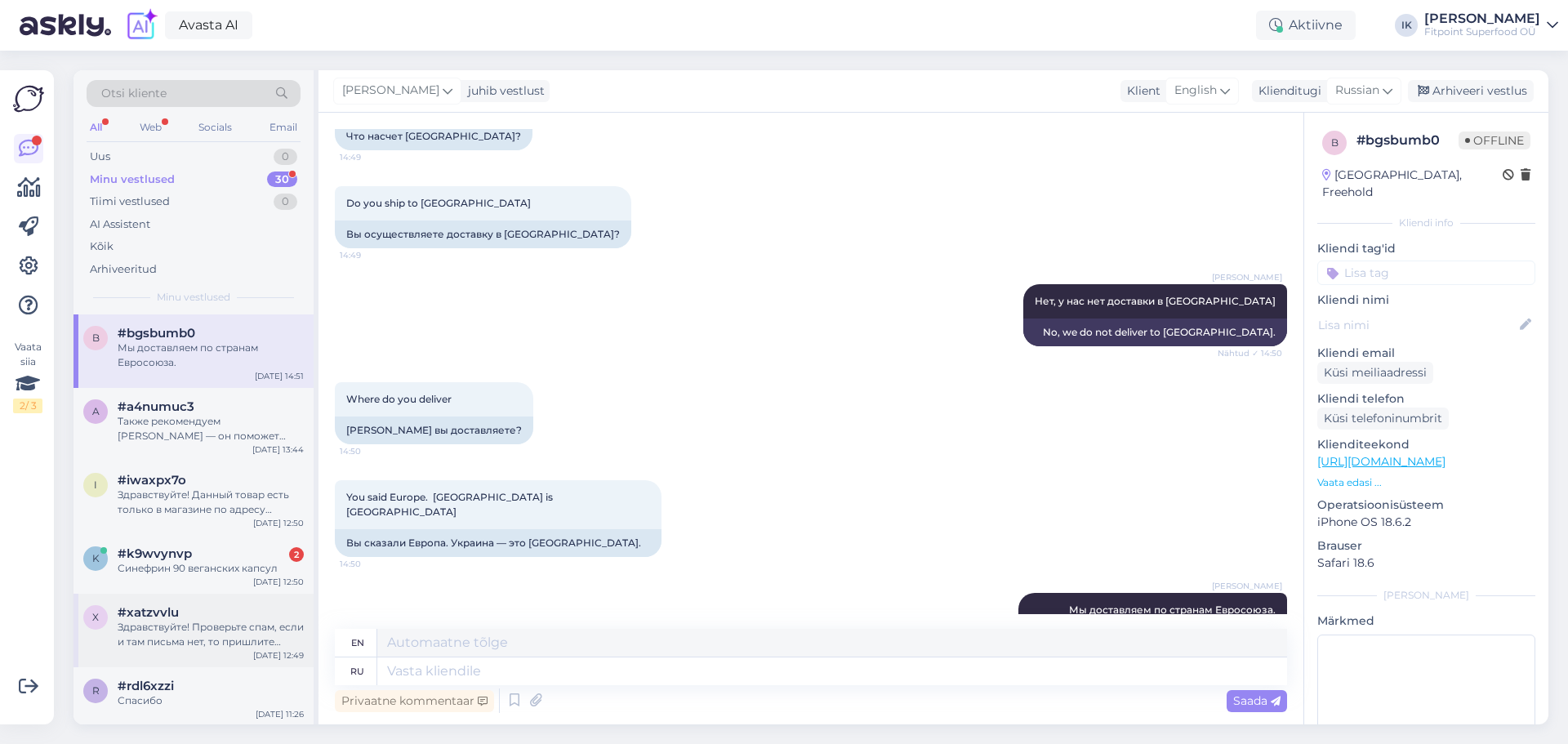
click at [239, 594] on div "x #[PERSON_NAME] Здравствуйте! Проверьте спам, если и там письма нет, то пришли…" at bounding box center [193, 630] width 240 height 73
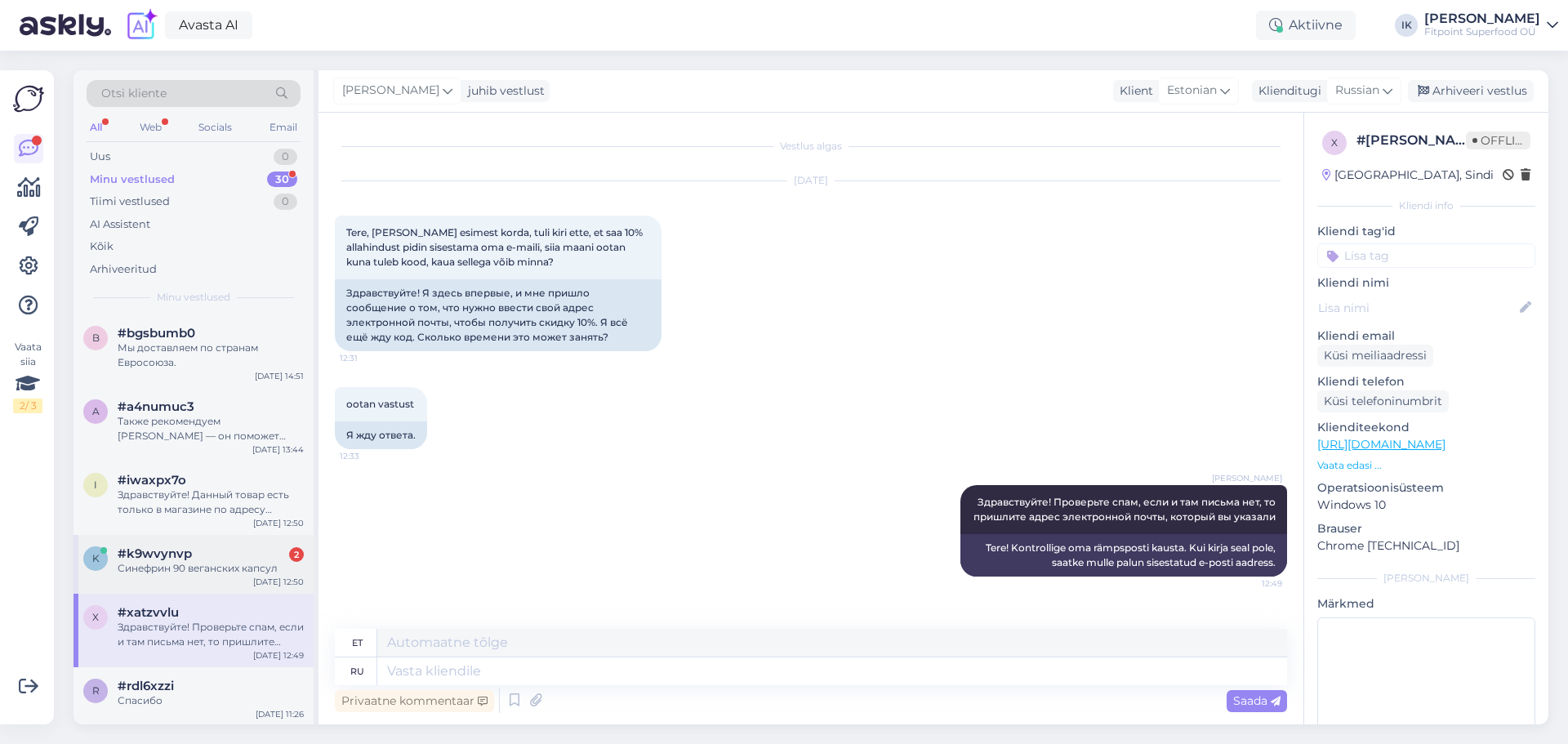
click at [248, 572] on div "Синефрин 90 веганских капсул" at bounding box center [210, 569] width 186 height 15
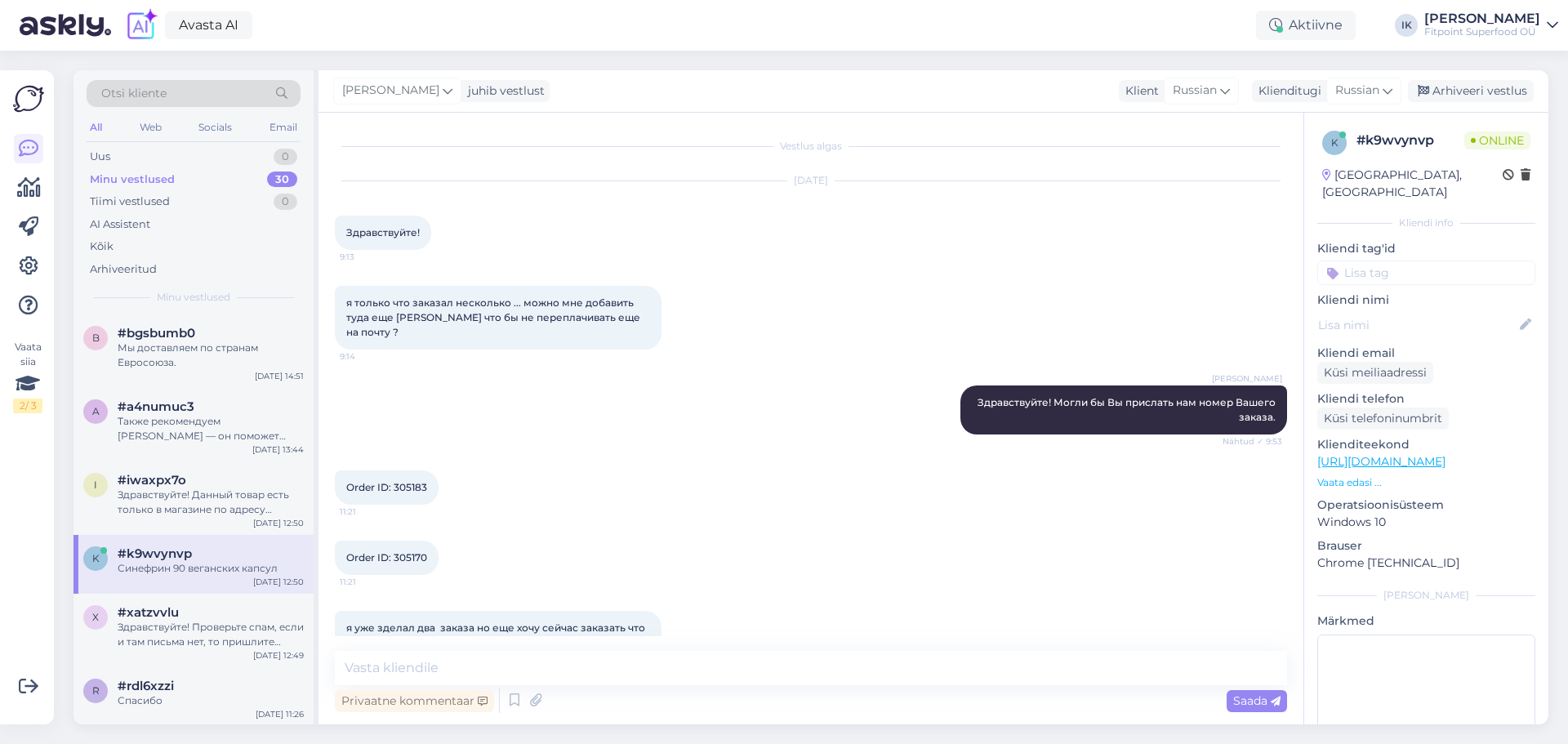
scroll to position [3666, 0]
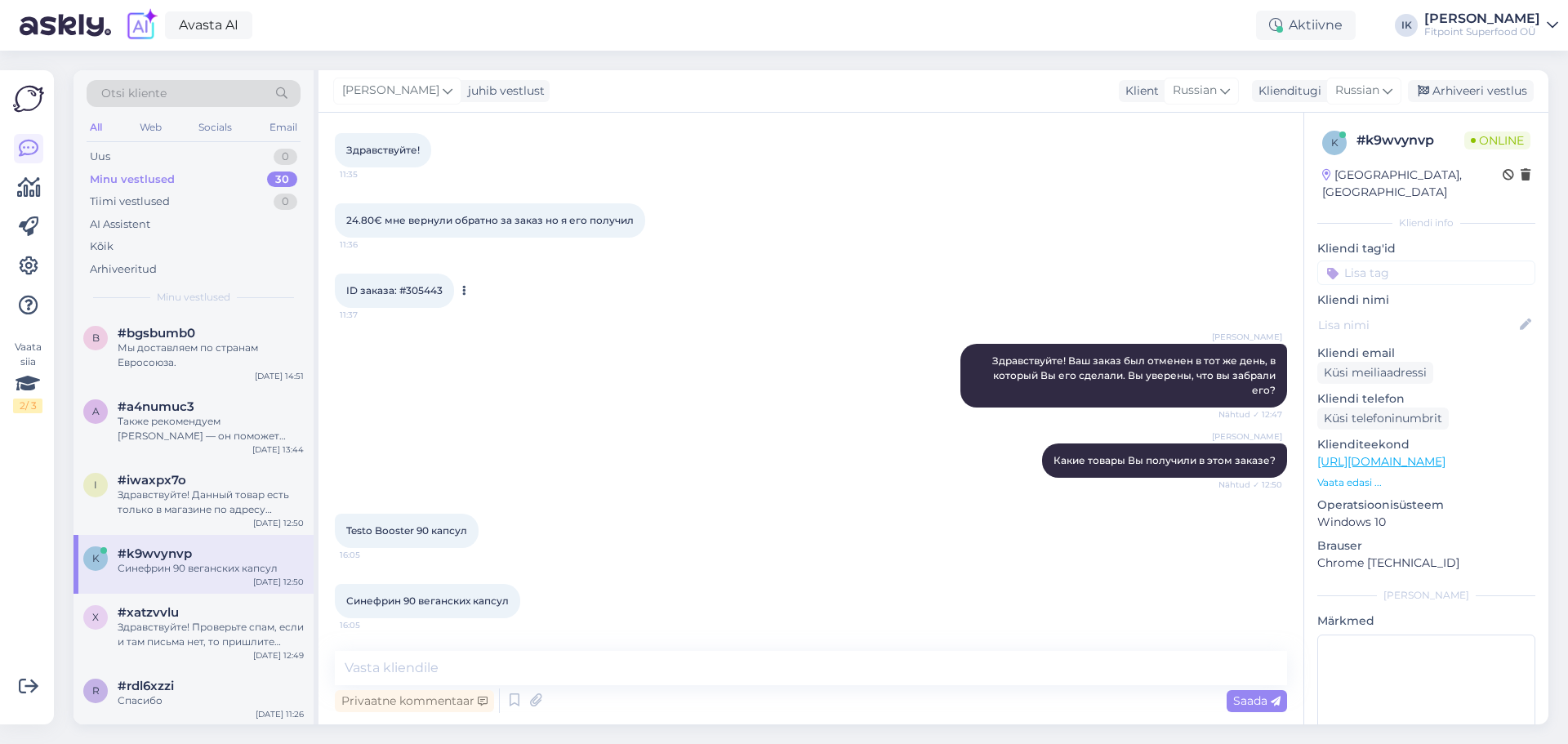
click at [433, 289] on span "ID заказа: #305443" at bounding box center [395, 290] width 96 height 12
copy span "305443"
click at [704, 501] on div "Testo Booster 90 капсул 16:05" at bounding box center [811, 531] width 952 height 70
click at [977, 604] on div "Синефрин 90 веганских капсул 16:05" at bounding box center [811, 601] width 952 height 70
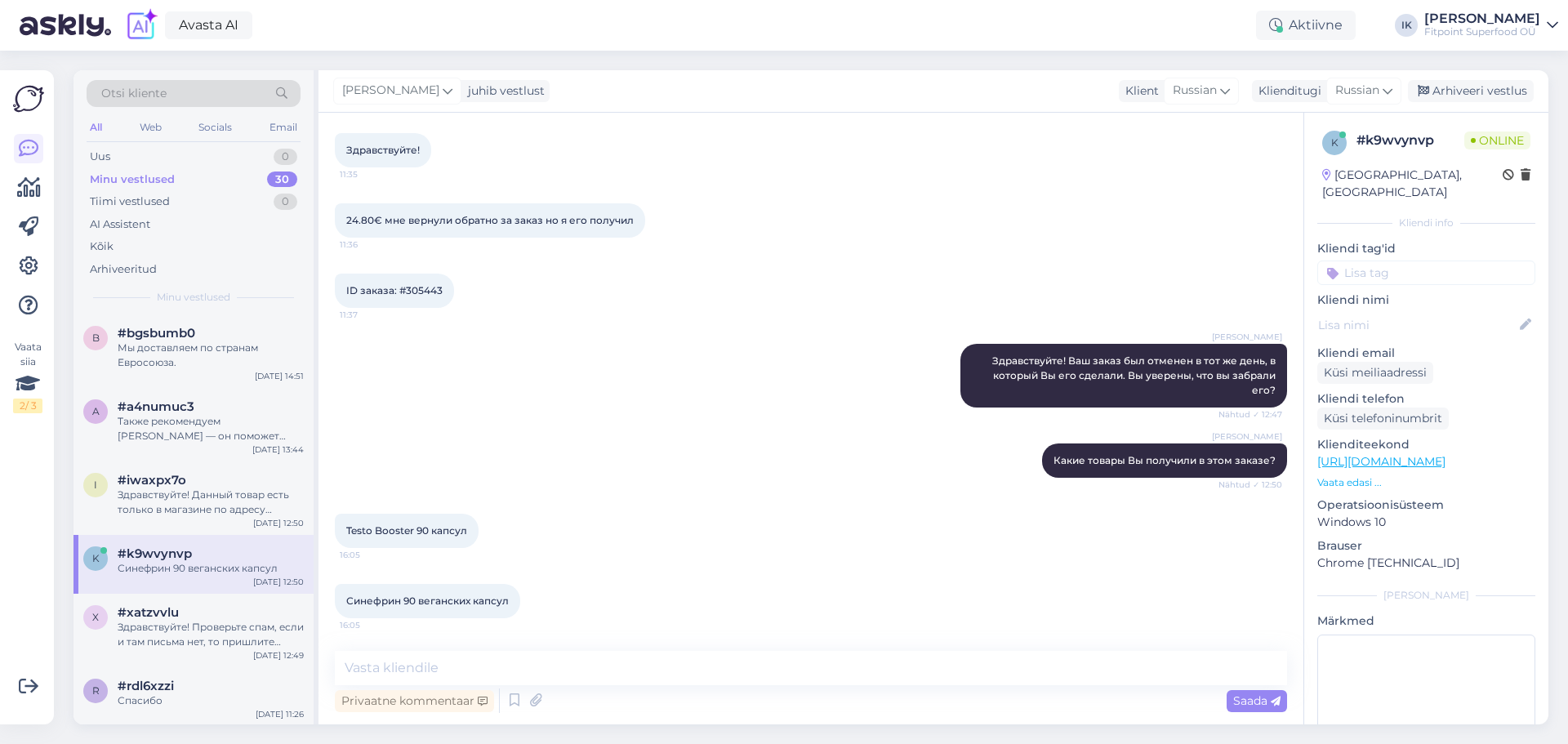
click at [1408, 321] on div at bounding box center [1425, 325] width 218 height 26
click at [839, 653] on textarea at bounding box center [811, 668] width 952 height 34
drag, startPoint x: 469, startPoint y: 529, endPoint x: 348, endPoint y: 530, distance: 121.0
click at [348, 530] on div "Testo Booster 90 капсул 16:05" at bounding box center [407, 531] width 144 height 34
copy span "Testo Booster 90 капсул"
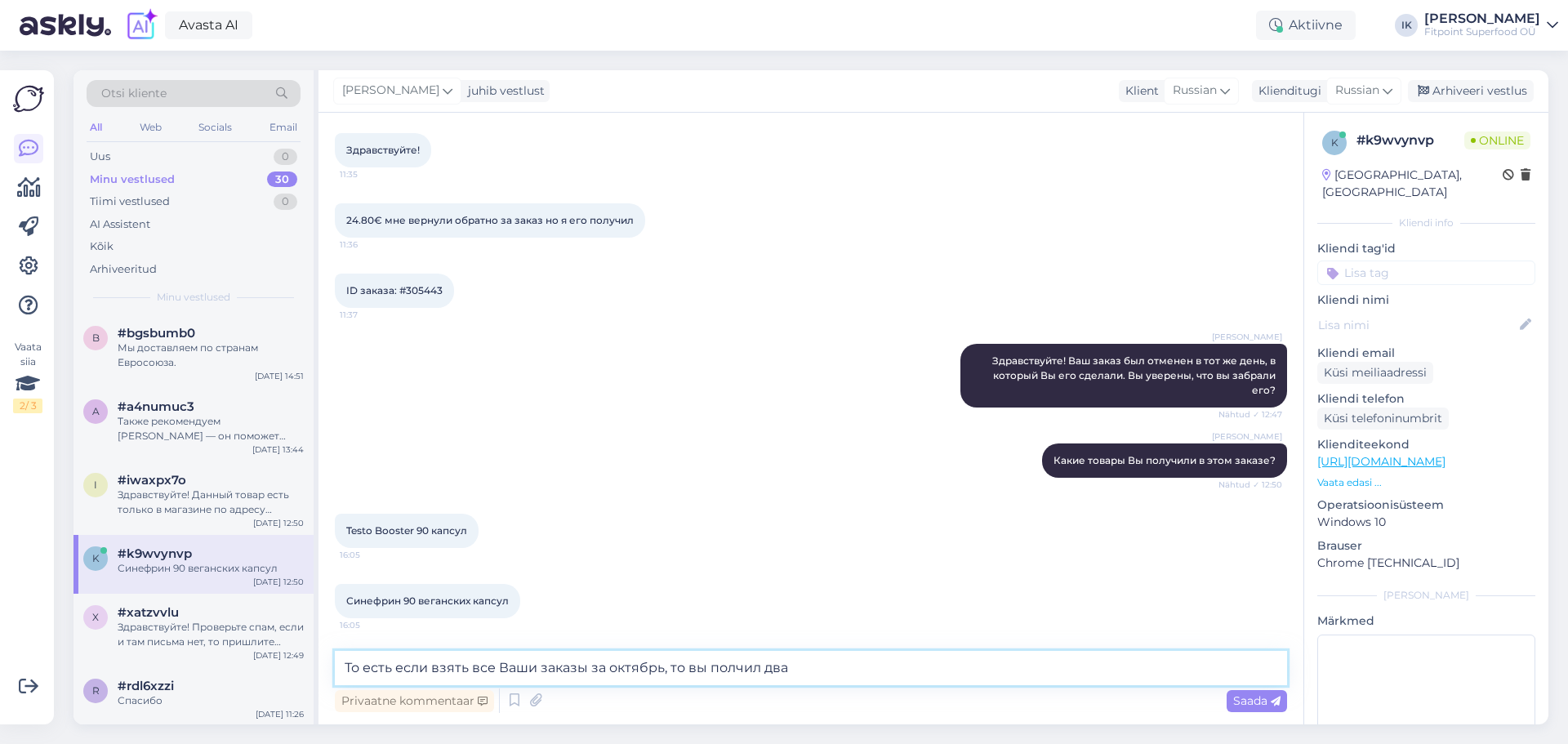
click at [888, 675] on textarea "То есть если взять все Ваши заказы за октябрь, то вы полчил два" at bounding box center [811, 668] width 952 height 34
paste textarea "Testo Booster 90 капсул"
click at [781, 673] on textarea "То есть если взять все Ваши заказы за октябрь, то вы полчил два Testo Booster 9…" at bounding box center [811, 668] width 952 height 34
drag, startPoint x: 414, startPoint y: 599, endPoint x: 334, endPoint y: 601, distance: 80.0
click at [334, 601] on div "Vestlus algas [DATE] Здравствуйте! 9:13 я только что заказал несколько ... можн…" at bounding box center [810, 419] width 985 height 612
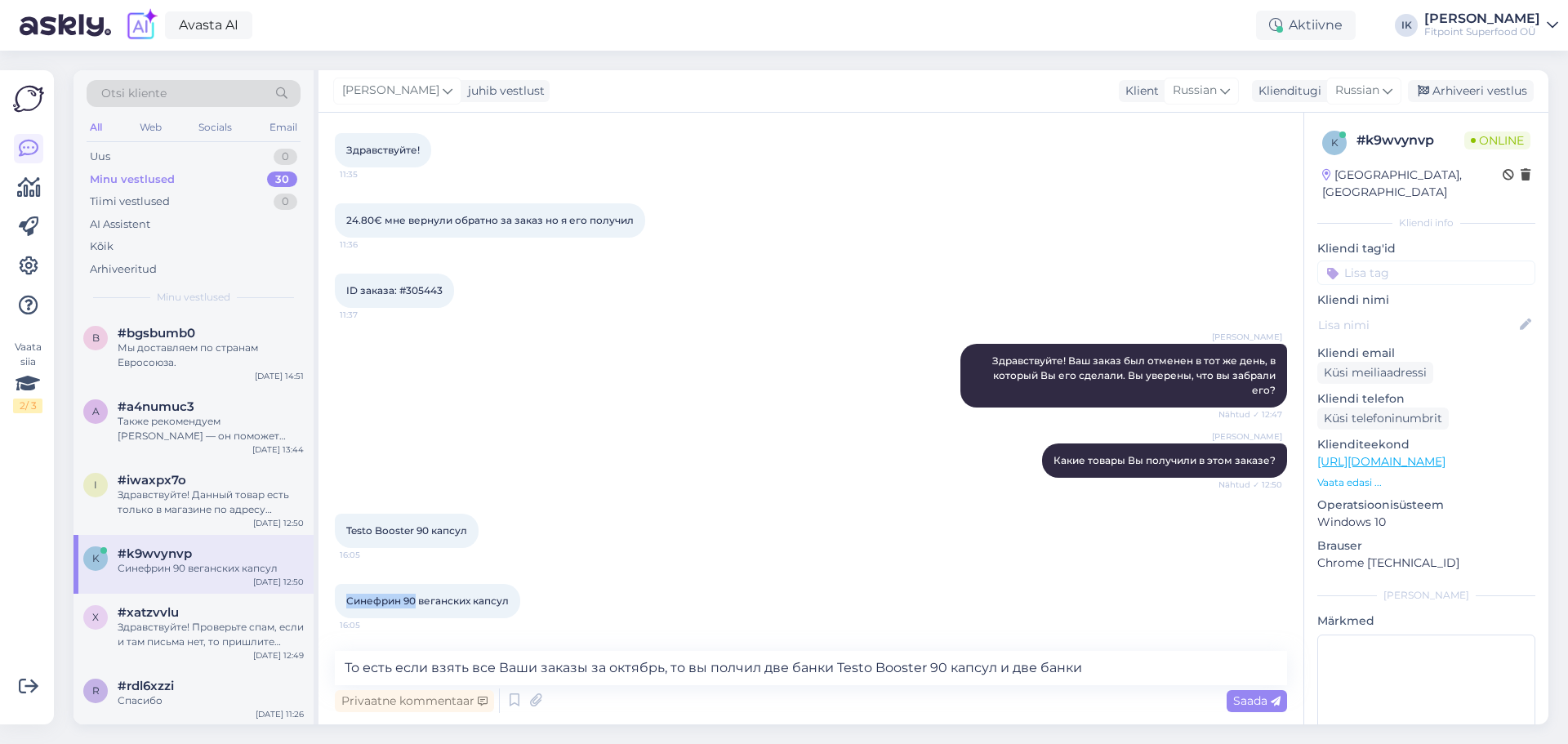
copy span "Синефрин 90"
click at [1090, 663] on textarea "То есть если взять все Ваши заказы за октябрь, то вы полчил две банки Testo Boo…" at bounding box center [811, 668] width 952 height 34
paste textarea "Синефрин 90"
type textarea "То есть если взять все Ваши заказы за октябрь, то вы полчил две банки Testo Boo…"
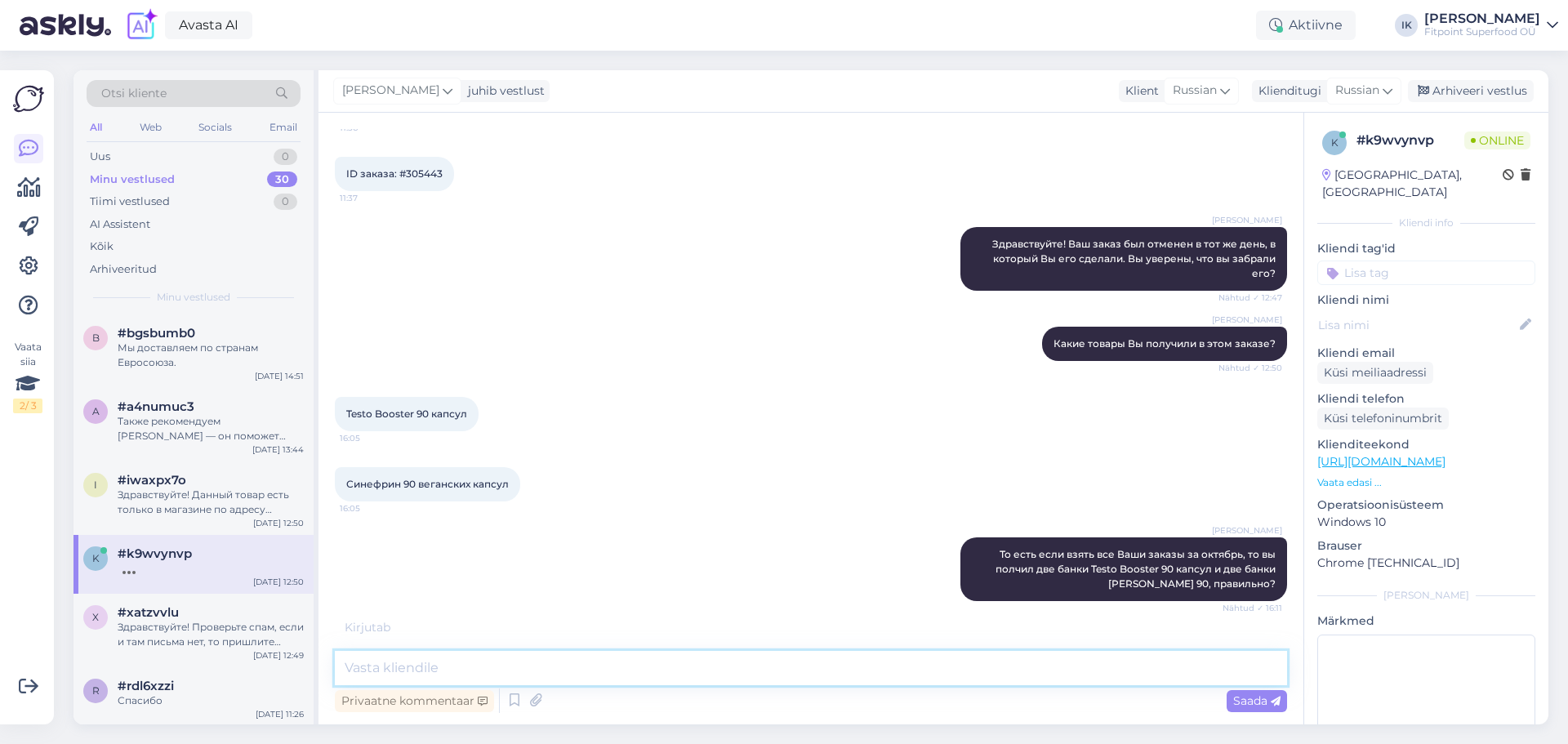
click at [853, 674] on textarea at bounding box center [811, 668] width 952 height 34
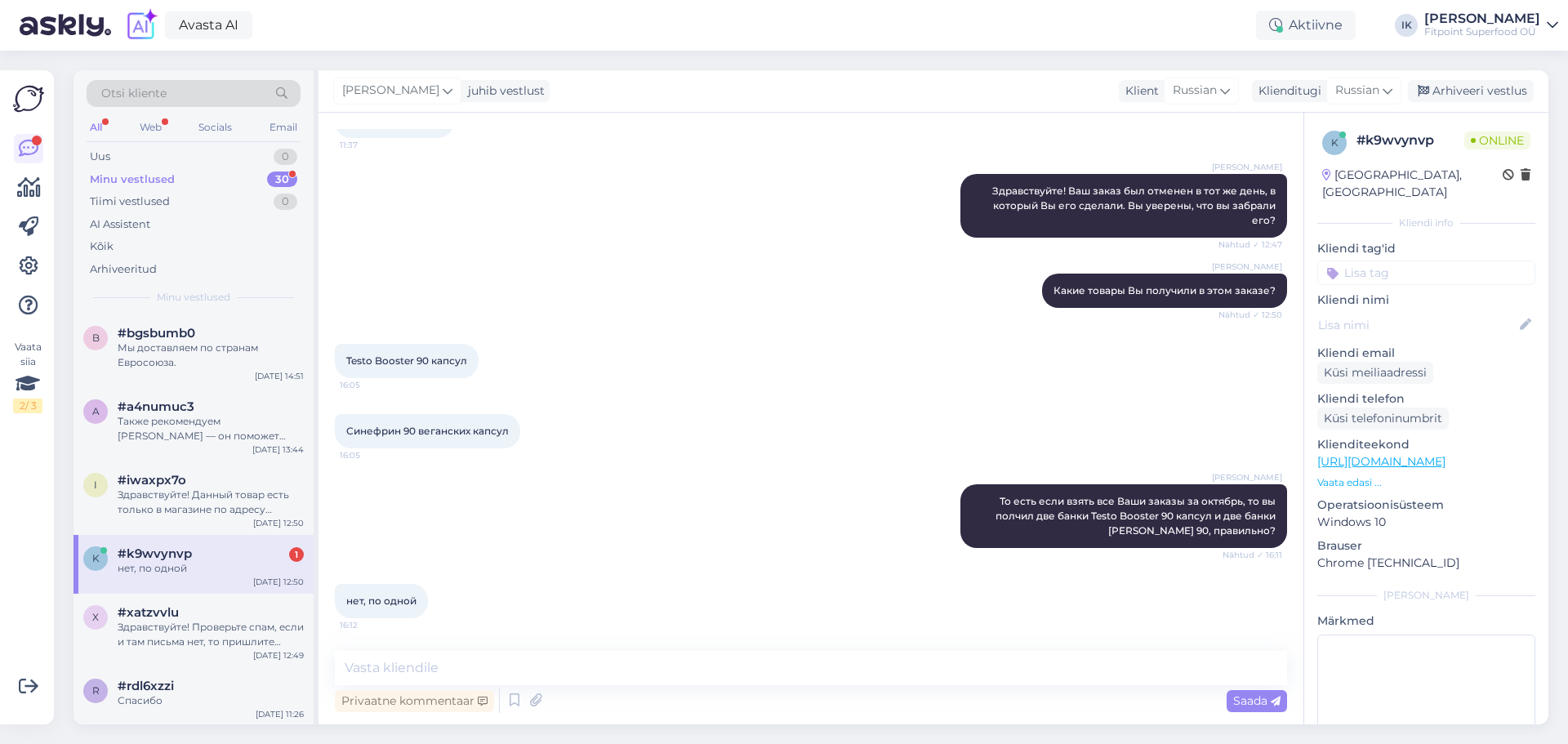
click at [731, 639] on div "Vestlus algas [DATE] Здравствуйте! 9:13 я только что заказал несколько ... можн…" at bounding box center [810, 419] width 985 height 612
click at [728, 661] on textarea at bounding box center [811, 668] width 952 height 34
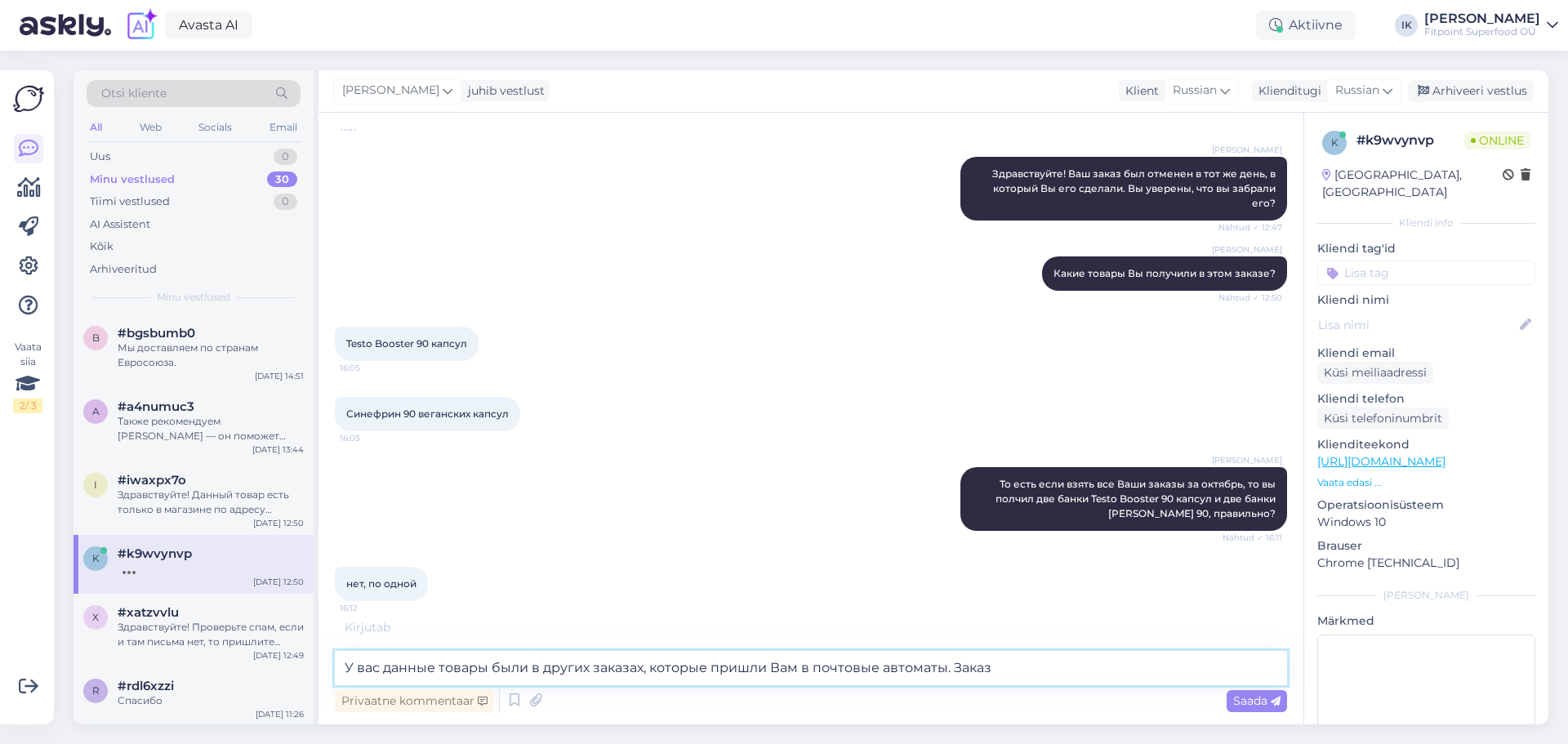
scroll to position [3445, 0]
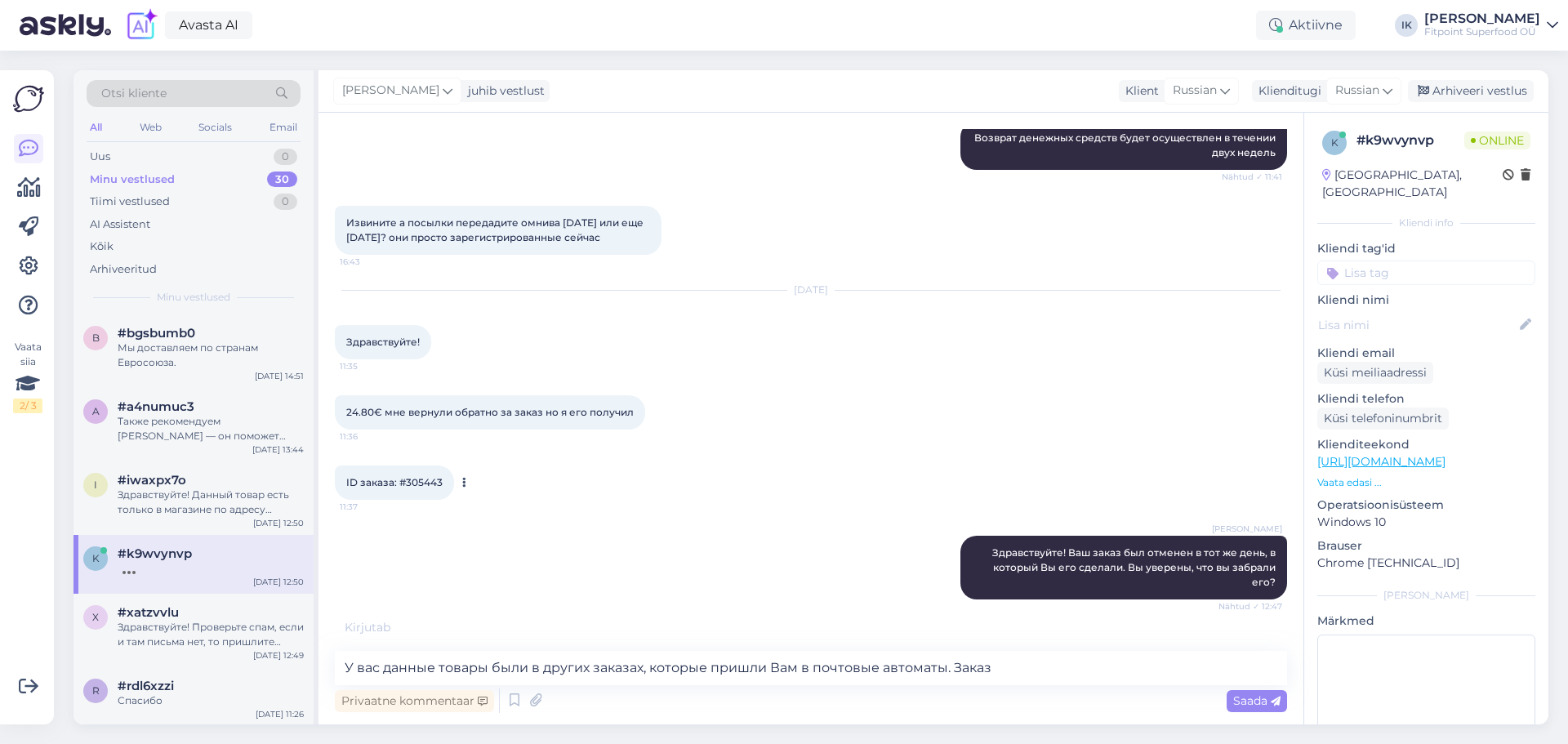
click at [434, 488] on span "ID заказа: #305443" at bounding box center [395, 482] width 96 height 12
drag, startPoint x: 442, startPoint y: 512, endPoint x: 398, endPoint y: 522, distance: 45.1
click at [398, 500] on div "ID заказа: #305443 11:37" at bounding box center [395, 483] width 119 height 34
copy span "#305443"
click at [1123, 684] on textarea "У вас данные товары были в других заказах, которые пришли Вам в почтовые автома…" at bounding box center [811, 668] width 952 height 34
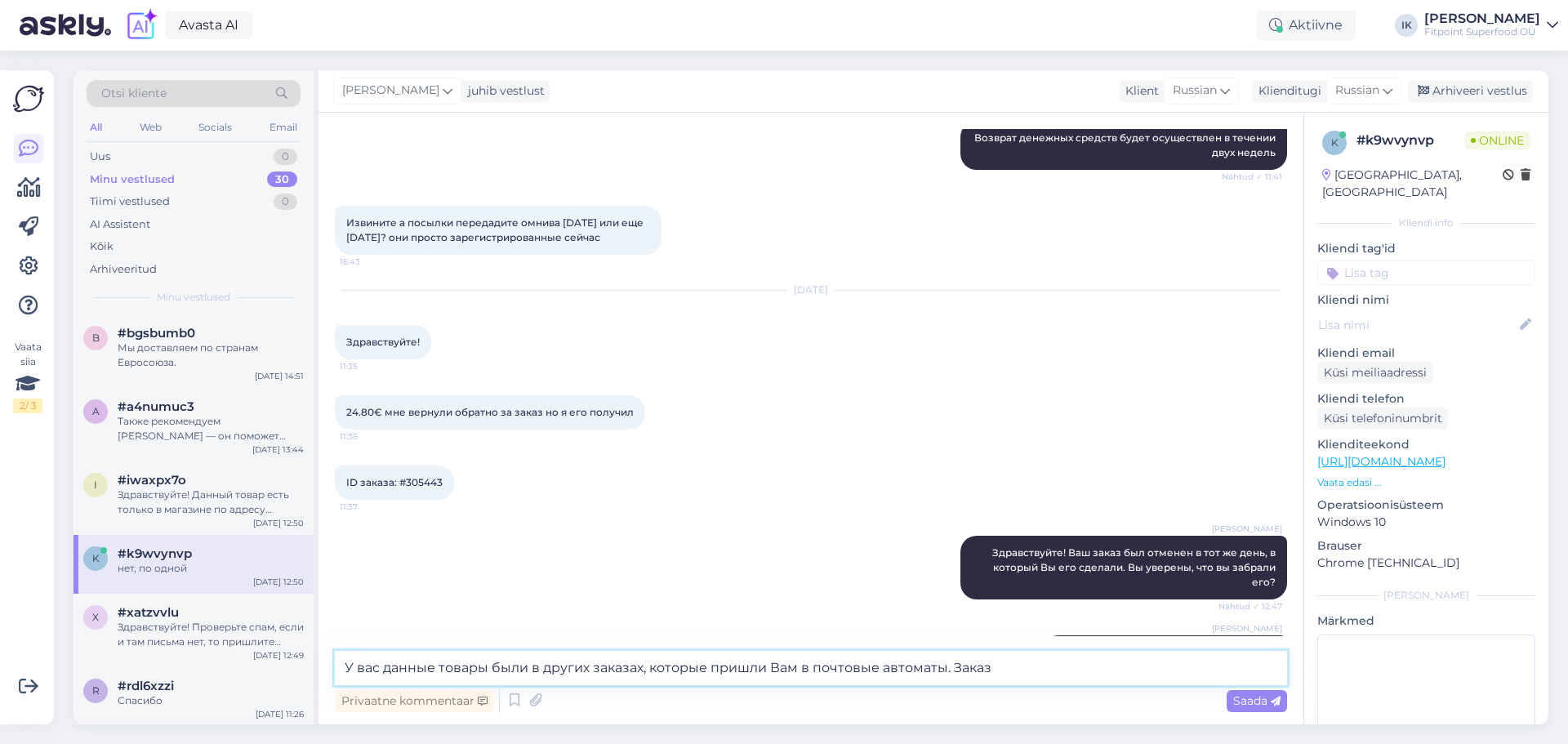
paste textarea "#305443"
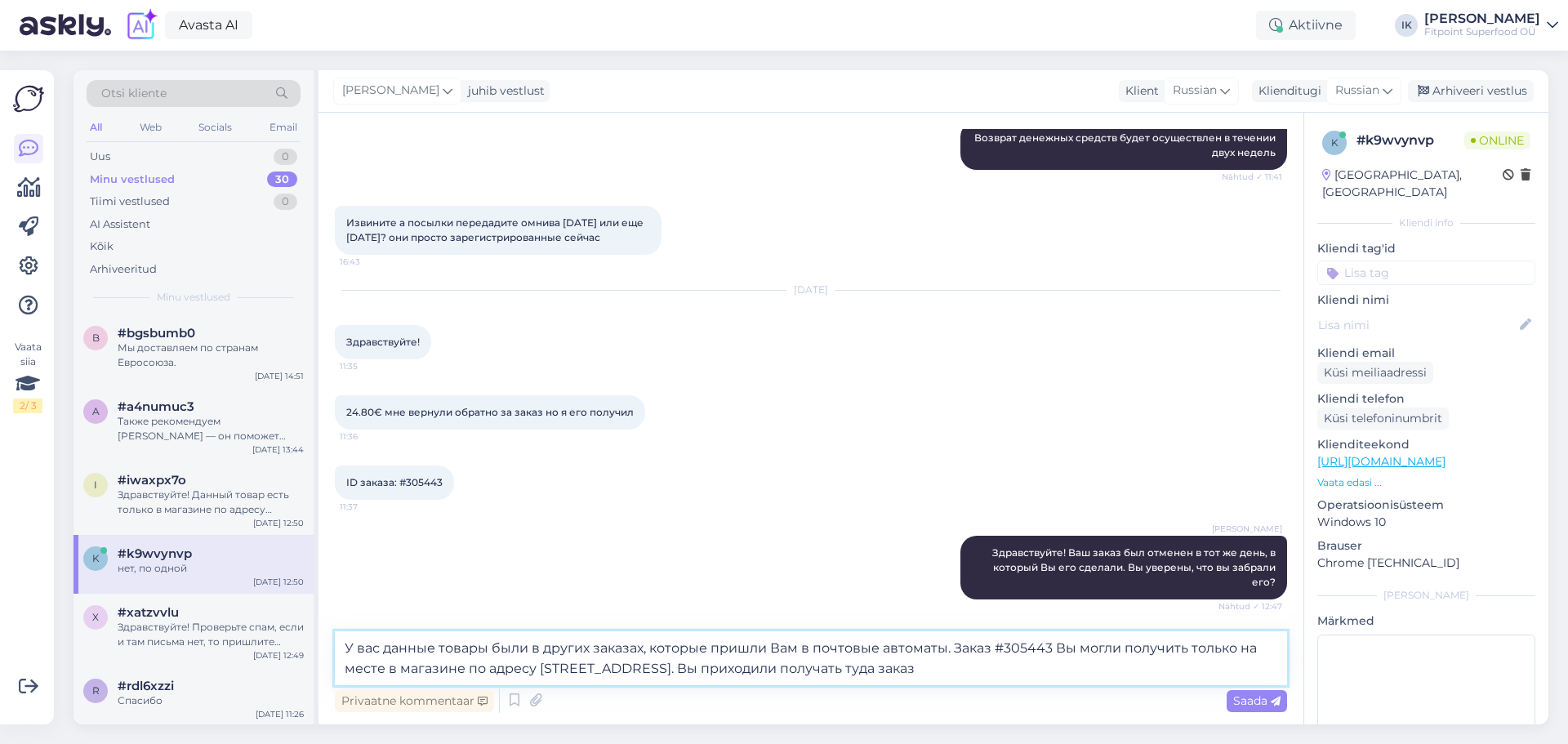
type textarea "У вас данные товары были в других заказах, которые пришли Вам в почтовые автома…"
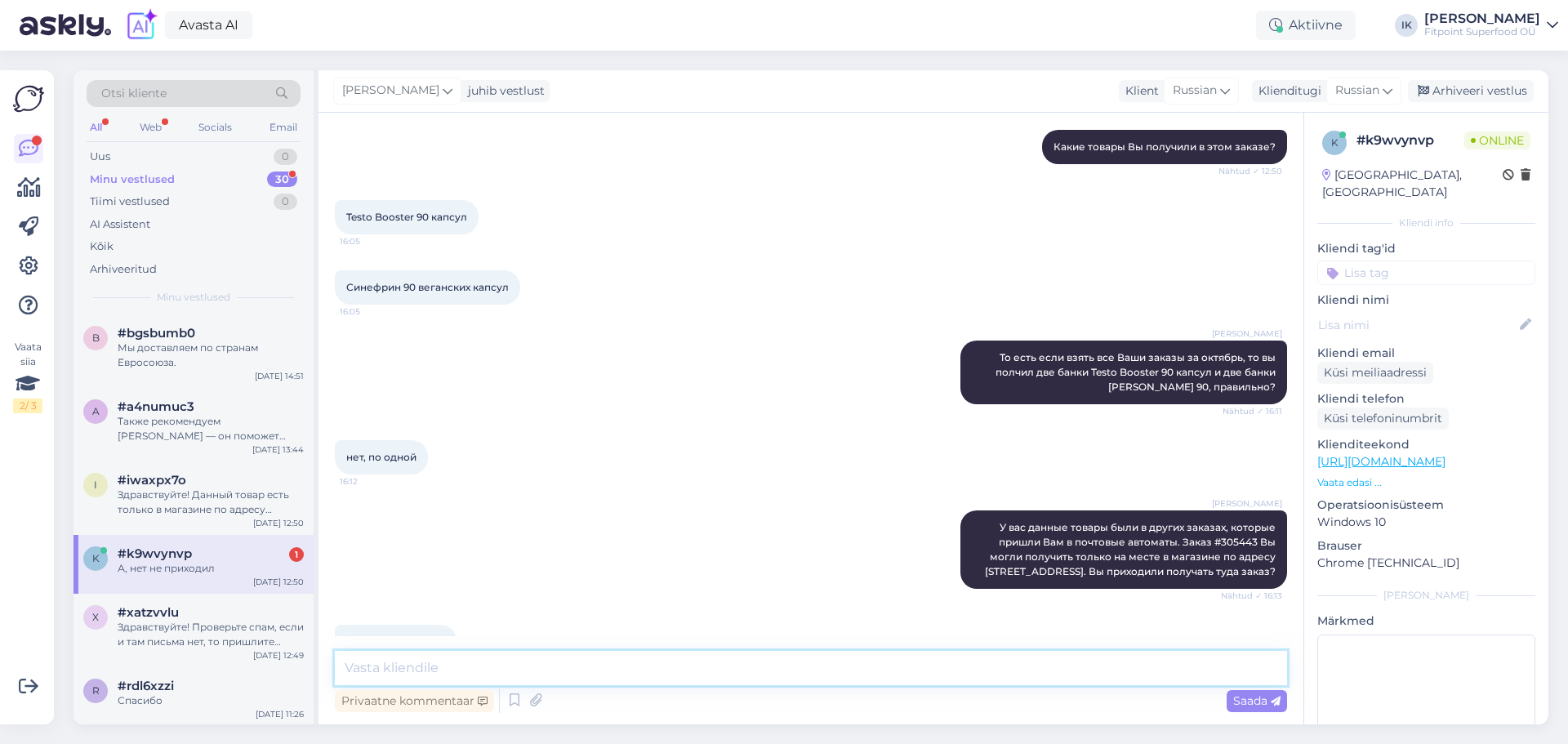
scroll to position [4020, 0]
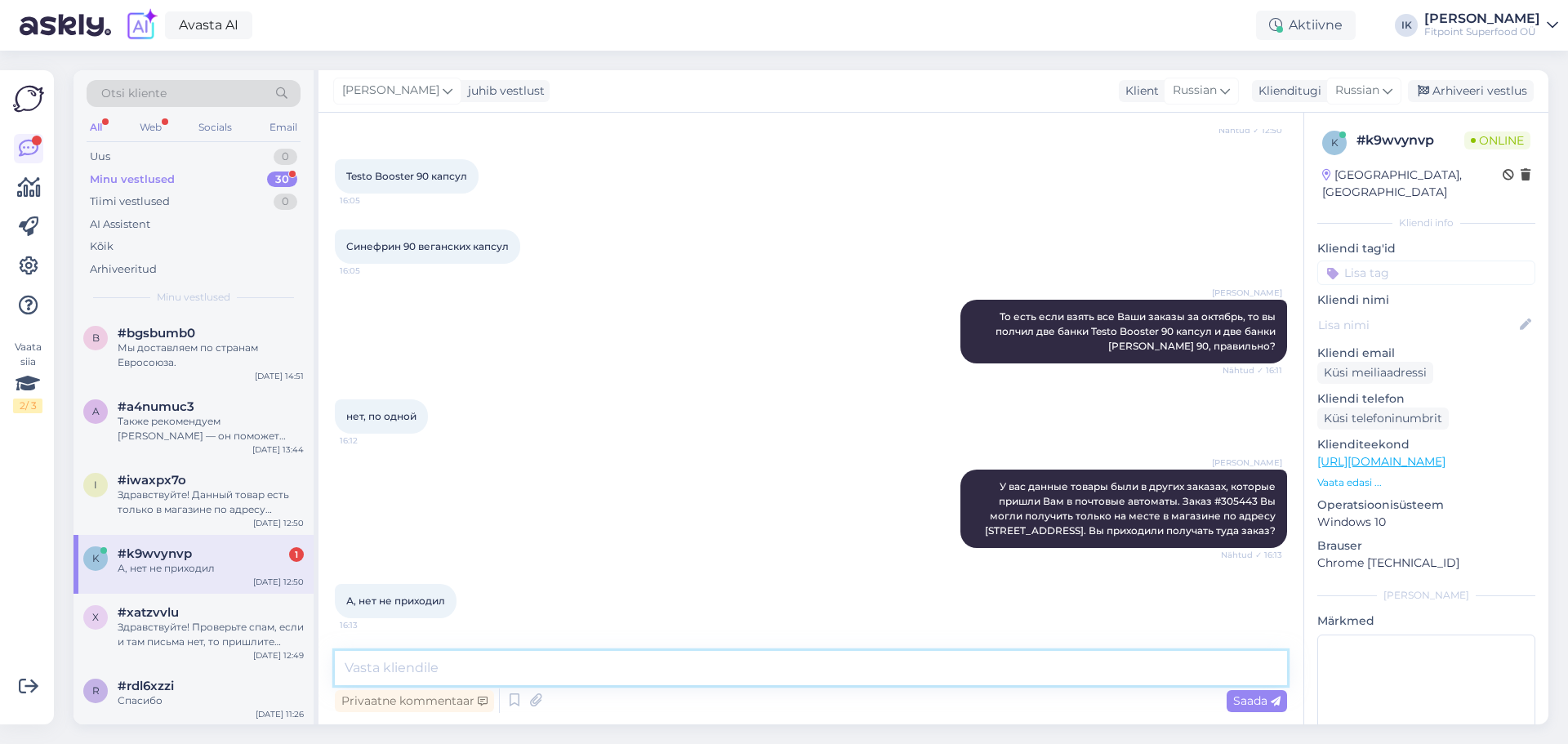
click at [593, 666] on textarea at bounding box center [811, 668] width 952 height 34
click at [1191, 674] on textarea at bounding box center [811, 668] width 952 height 34
type textarea "Значит Вам вернули деньги верно, тот заказ был отменен."
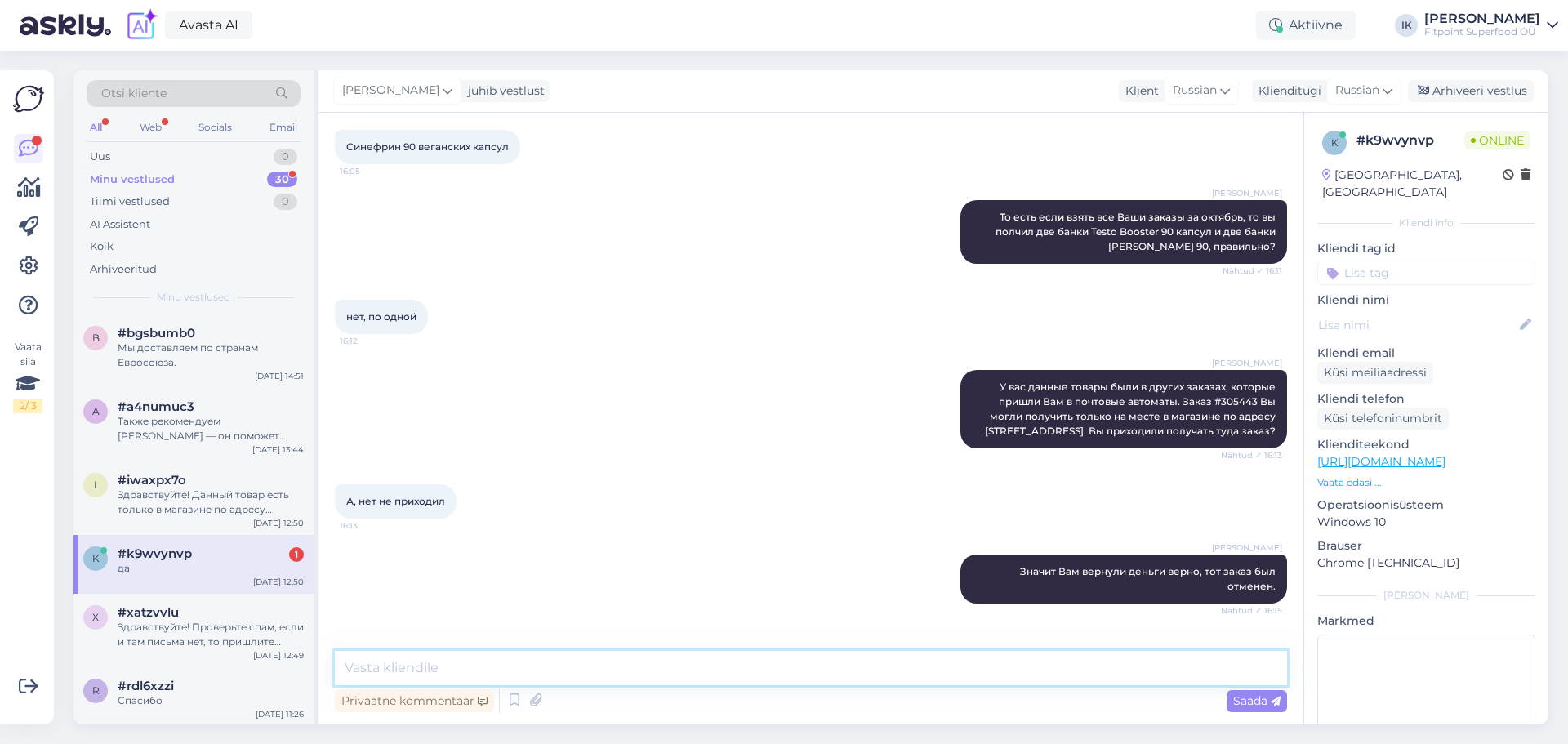
scroll to position [4161, 0]
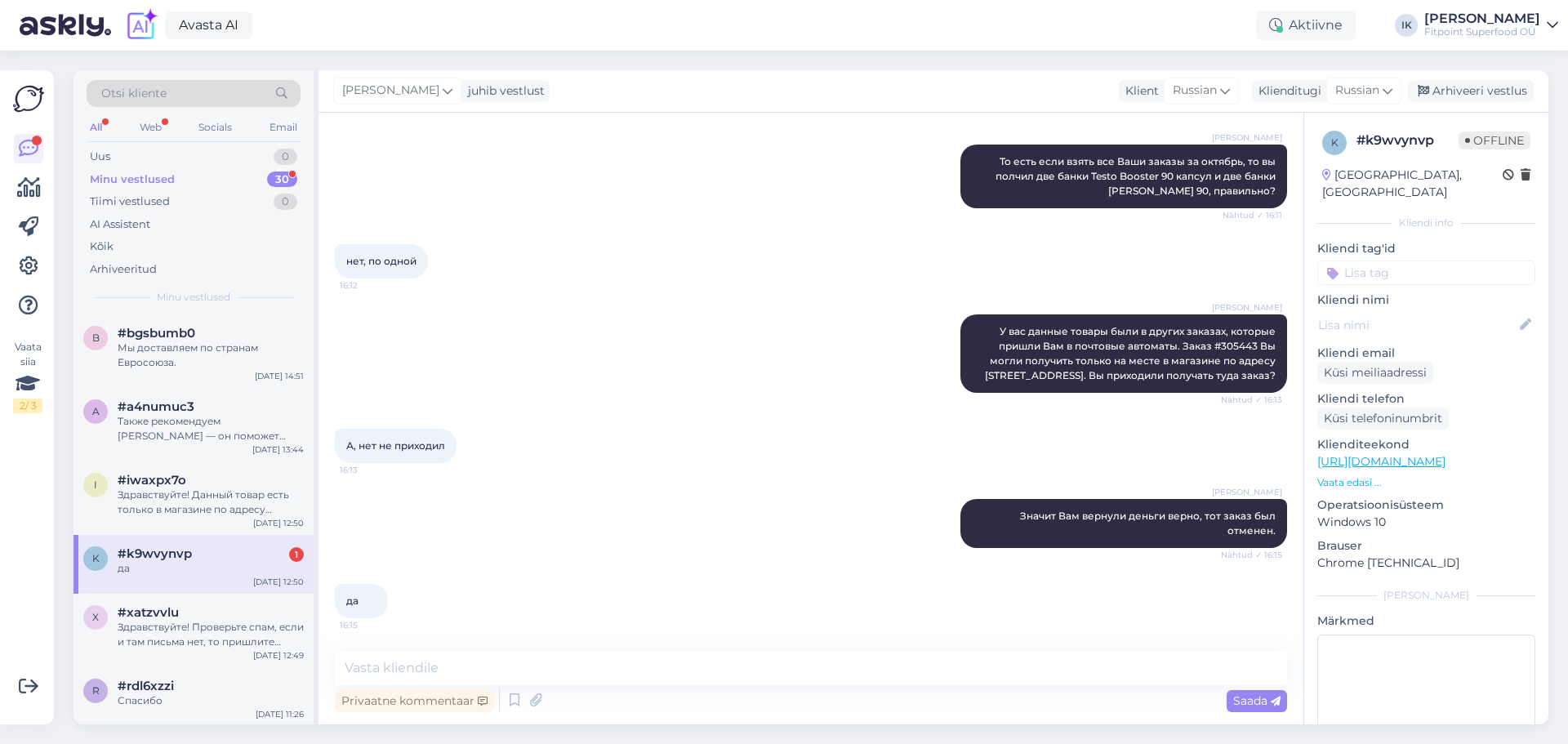
click at [238, 180] on div "Minu vestlused 30" at bounding box center [193, 180] width 214 height 23
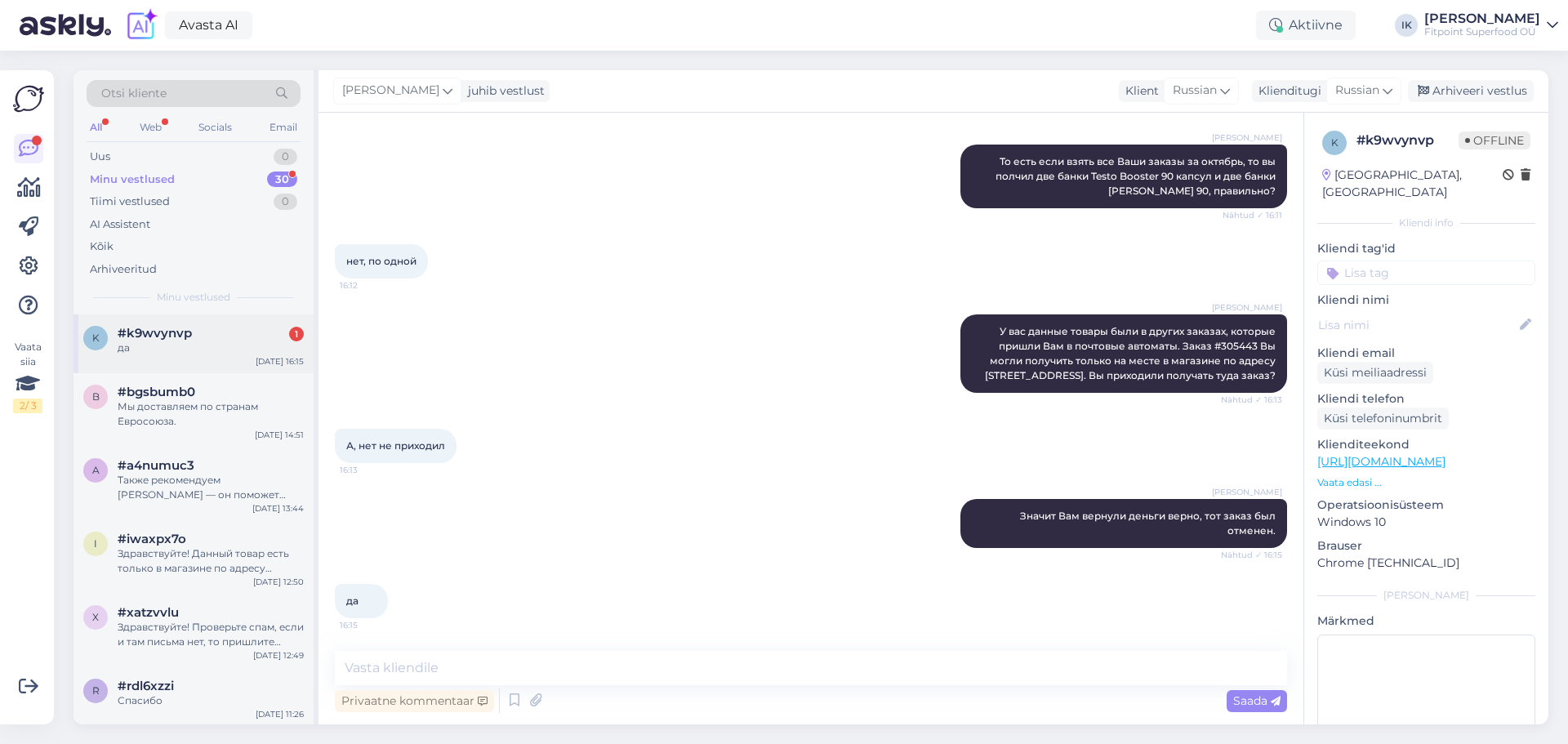
click at [154, 328] on span "#k9wvynvp" at bounding box center [155, 334] width 74 height 15
click at [168, 418] on div "Мы доставляем по странам Евросоюза." at bounding box center [210, 414] width 186 height 30
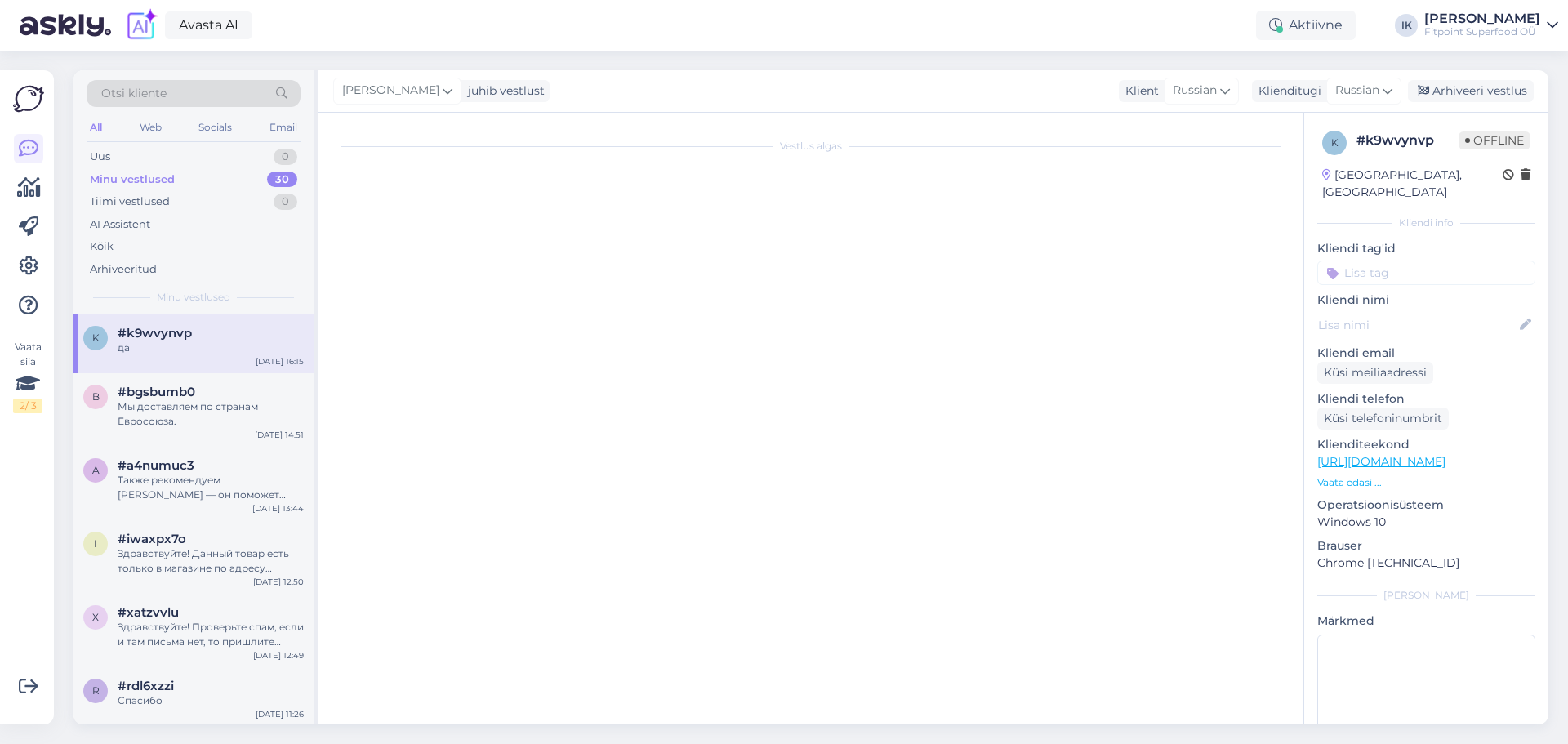
scroll to position [0, 0]
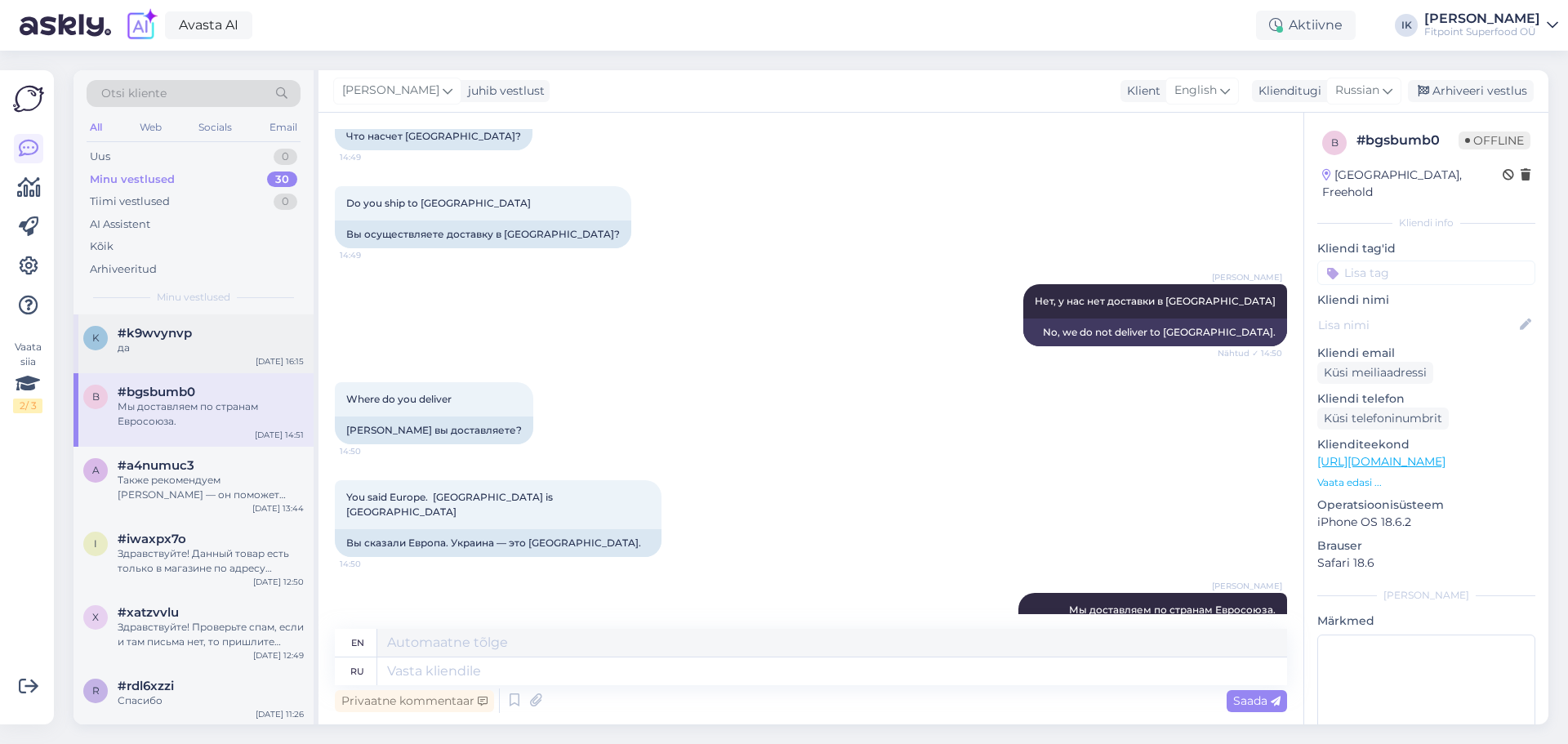
click at [169, 360] on div "k #k9wvynvp да [DATE] 16:15" at bounding box center [193, 343] width 240 height 58
